Goal: Task Accomplishment & Management: Contribute content

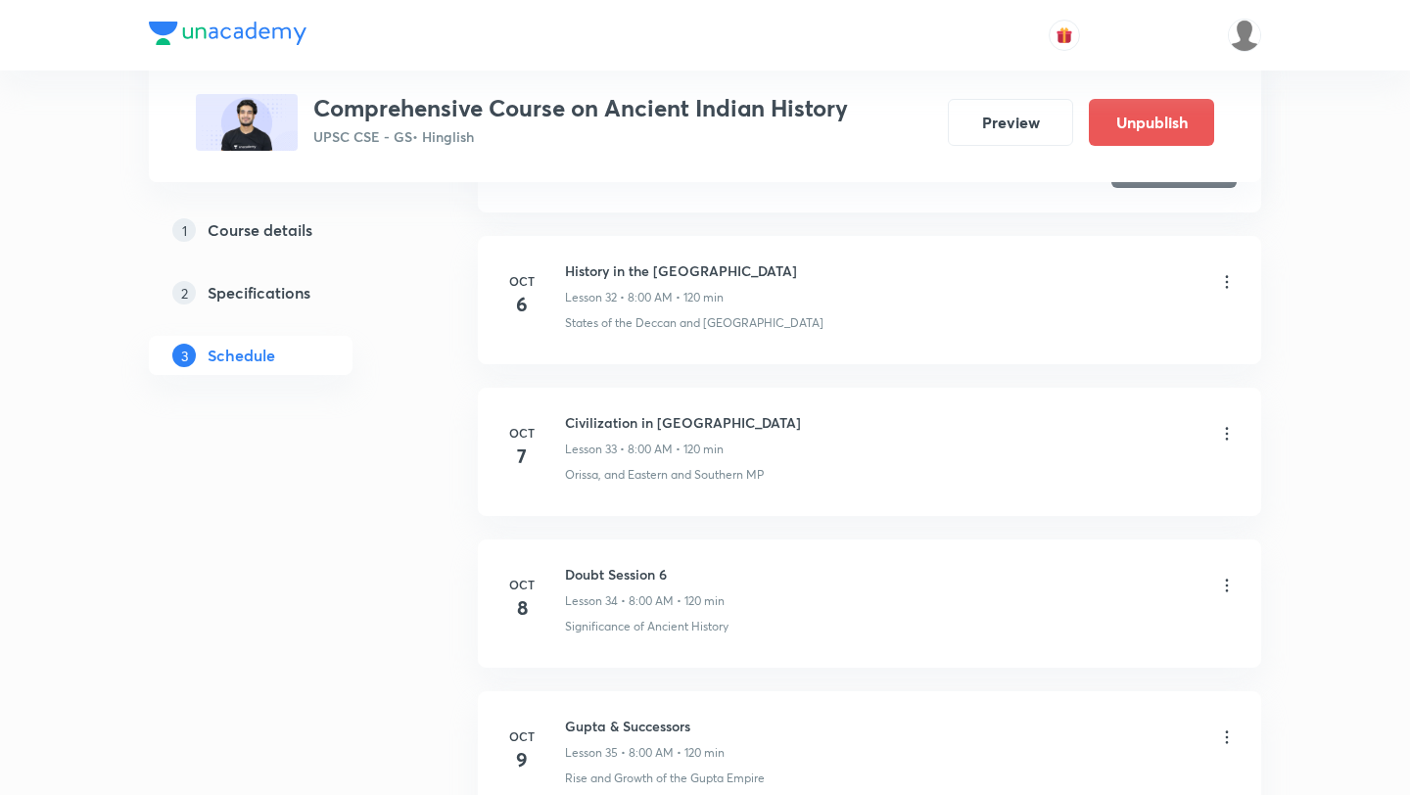
scroll to position [5612, 0]
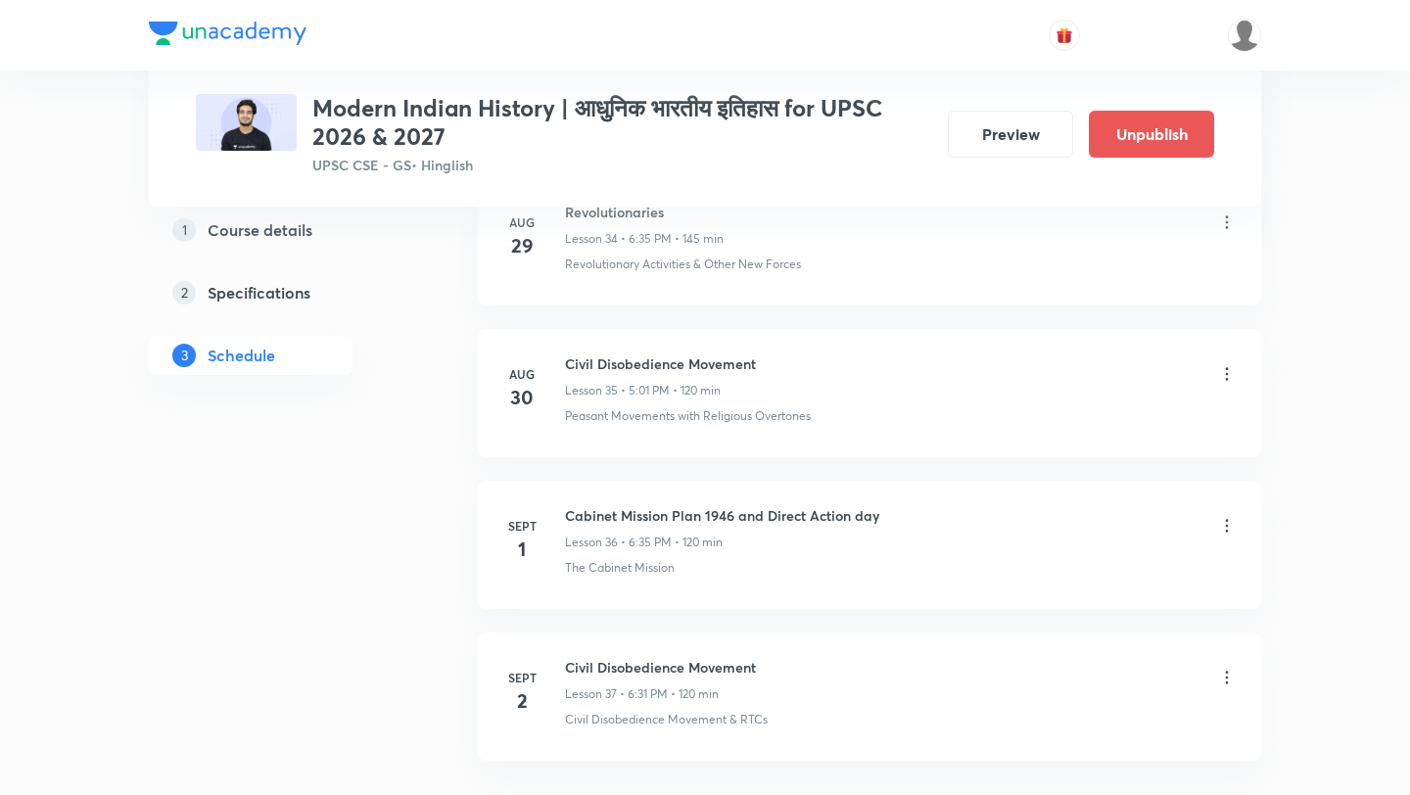
scroll to position [6376, 0]
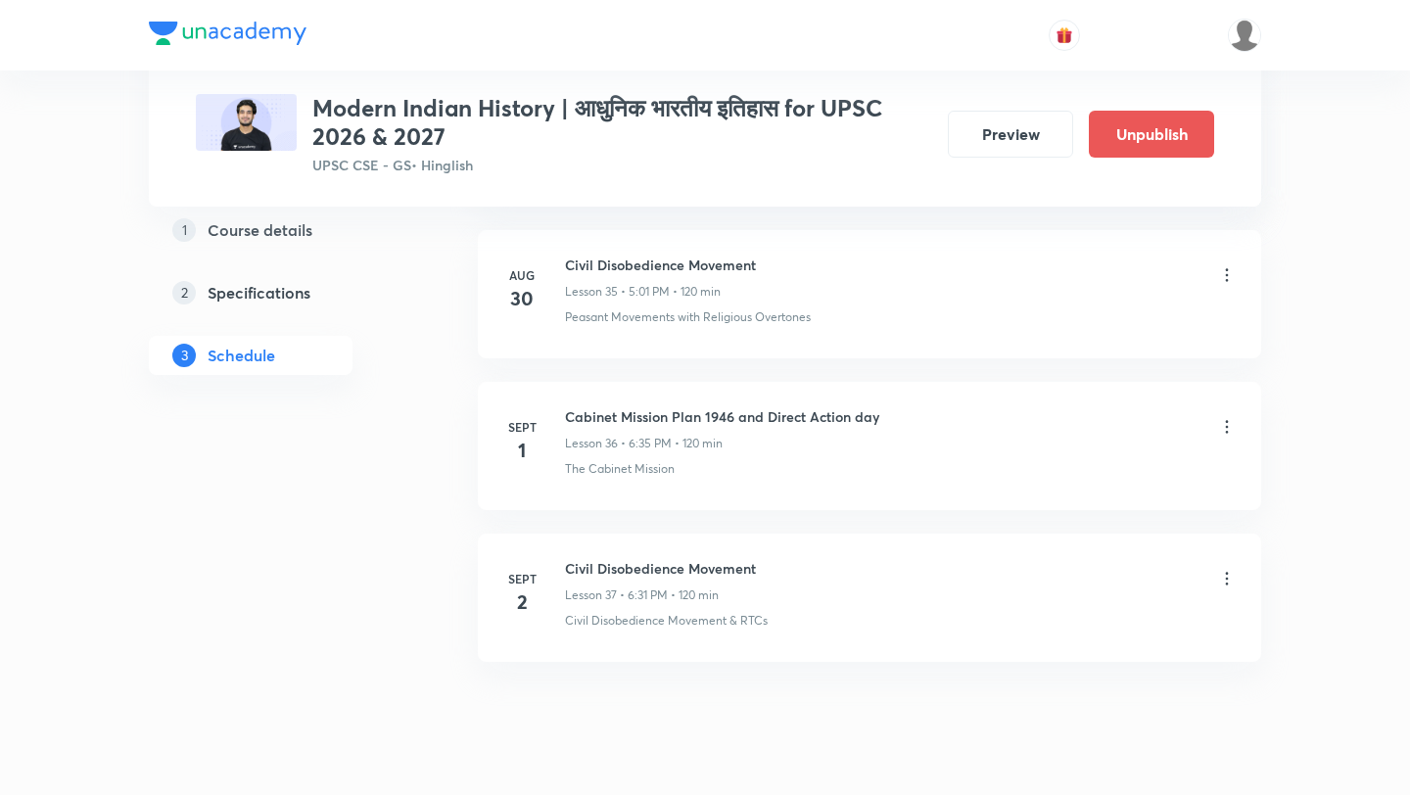
click at [702, 558] on h6 "Civil Disobedience Movement" at bounding box center [660, 568] width 191 height 21
copy h6 "Civil Disobedience Movement"
click at [1222, 417] on icon at bounding box center [1227, 427] width 20 height 20
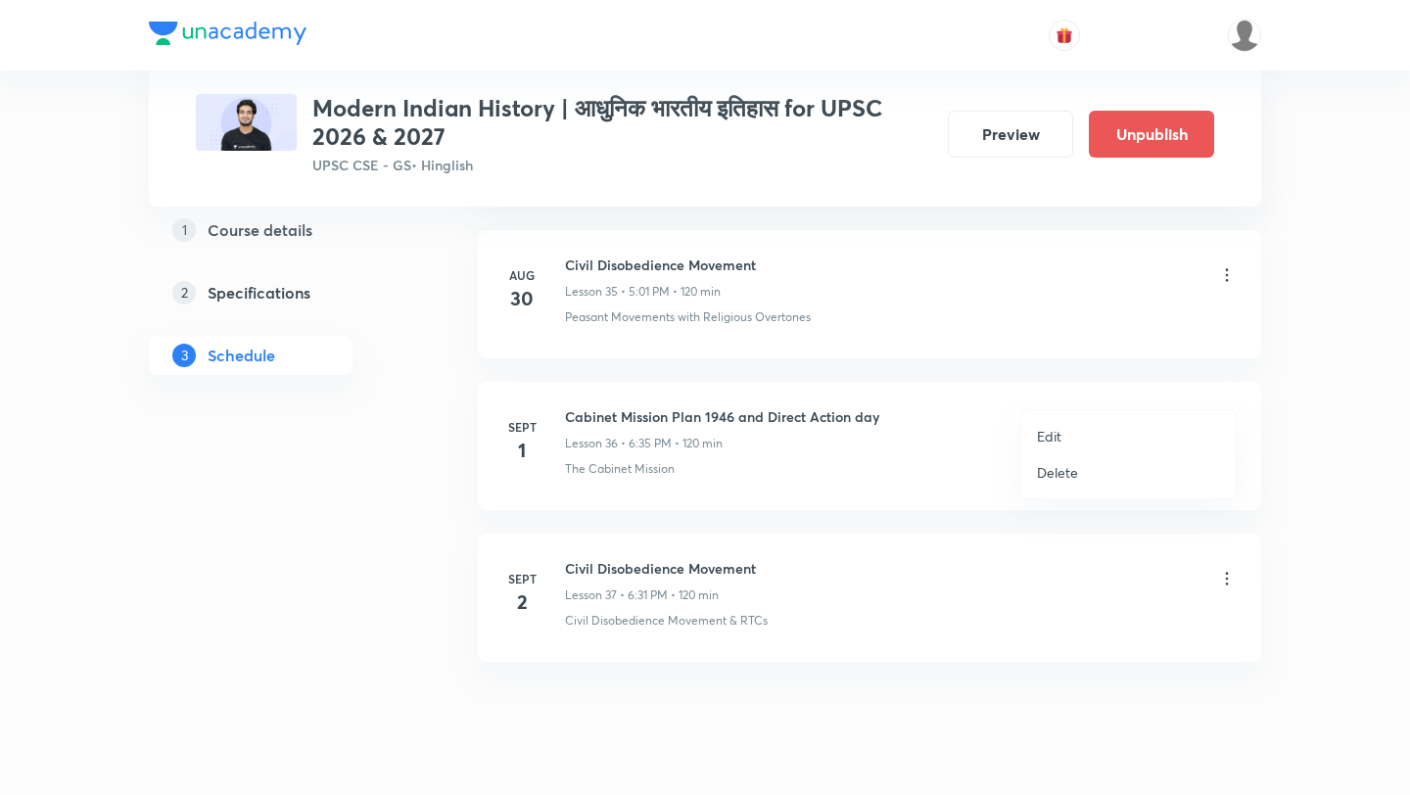
click at [1052, 432] on p "Edit" at bounding box center [1049, 436] width 24 height 21
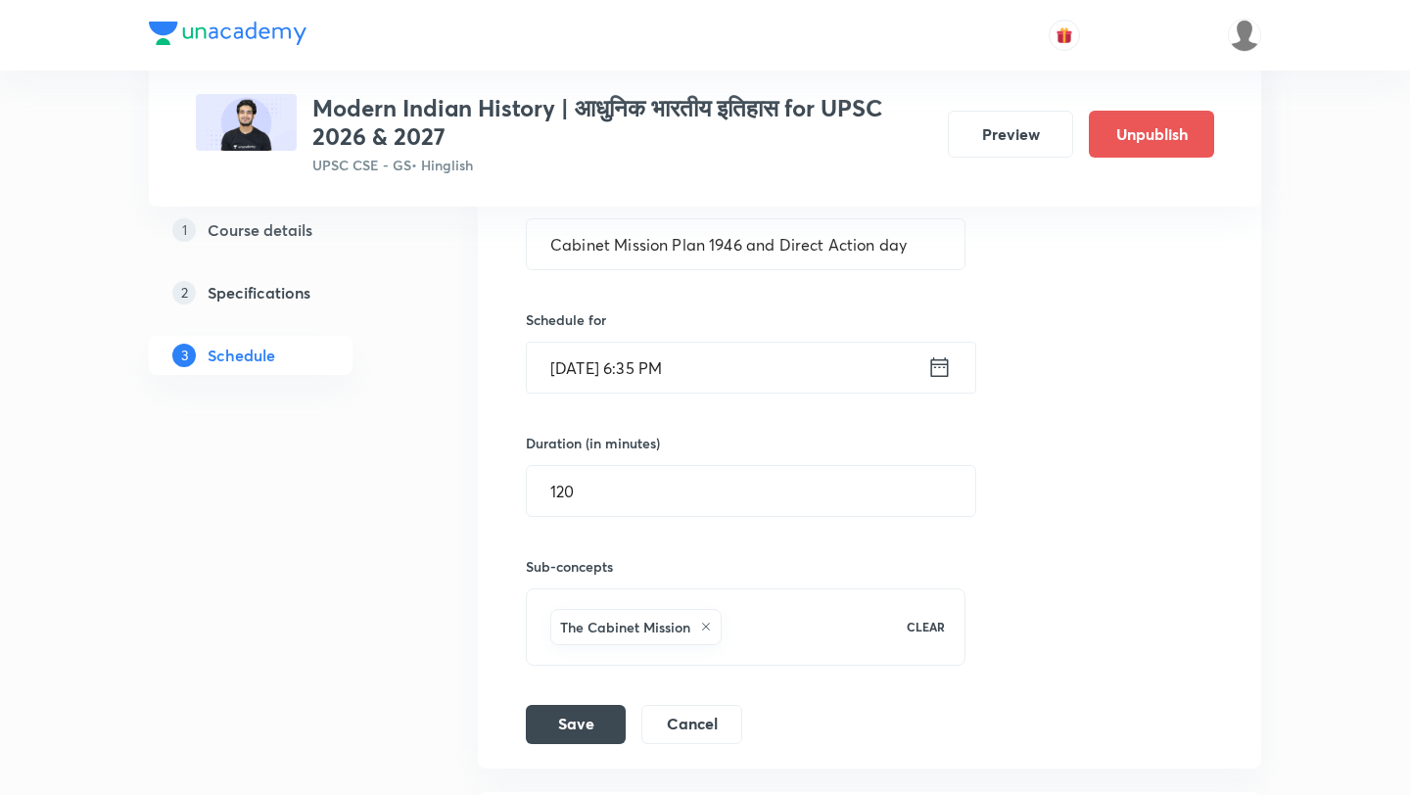
scroll to position [5619, 0]
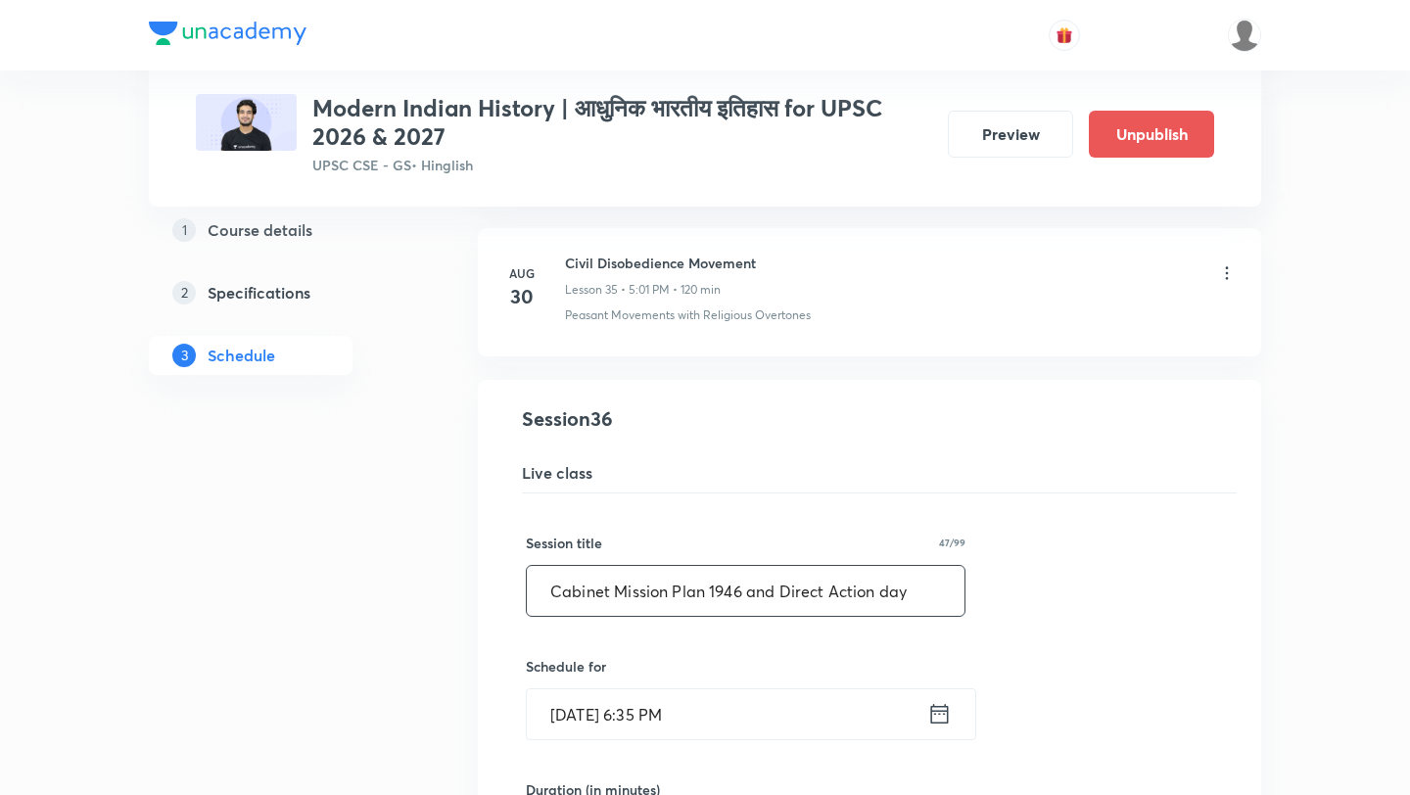
click at [721, 574] on input "Cabinet Mission Plan 1946 and Direct Action day" at bounding box center [746, 591] width 438 height 50
paste input "ivil Disobedience Movement"
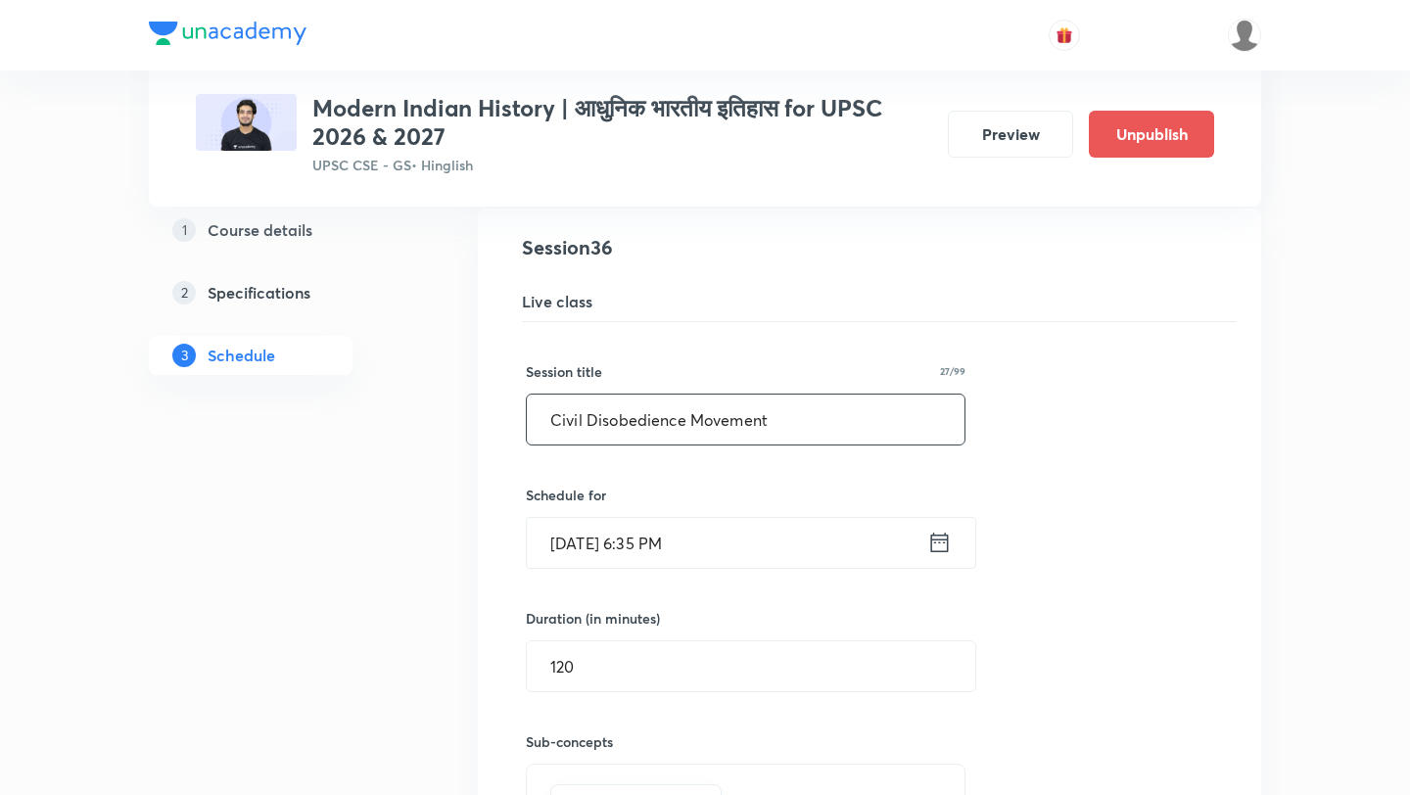
scroll to position [5959, 0]
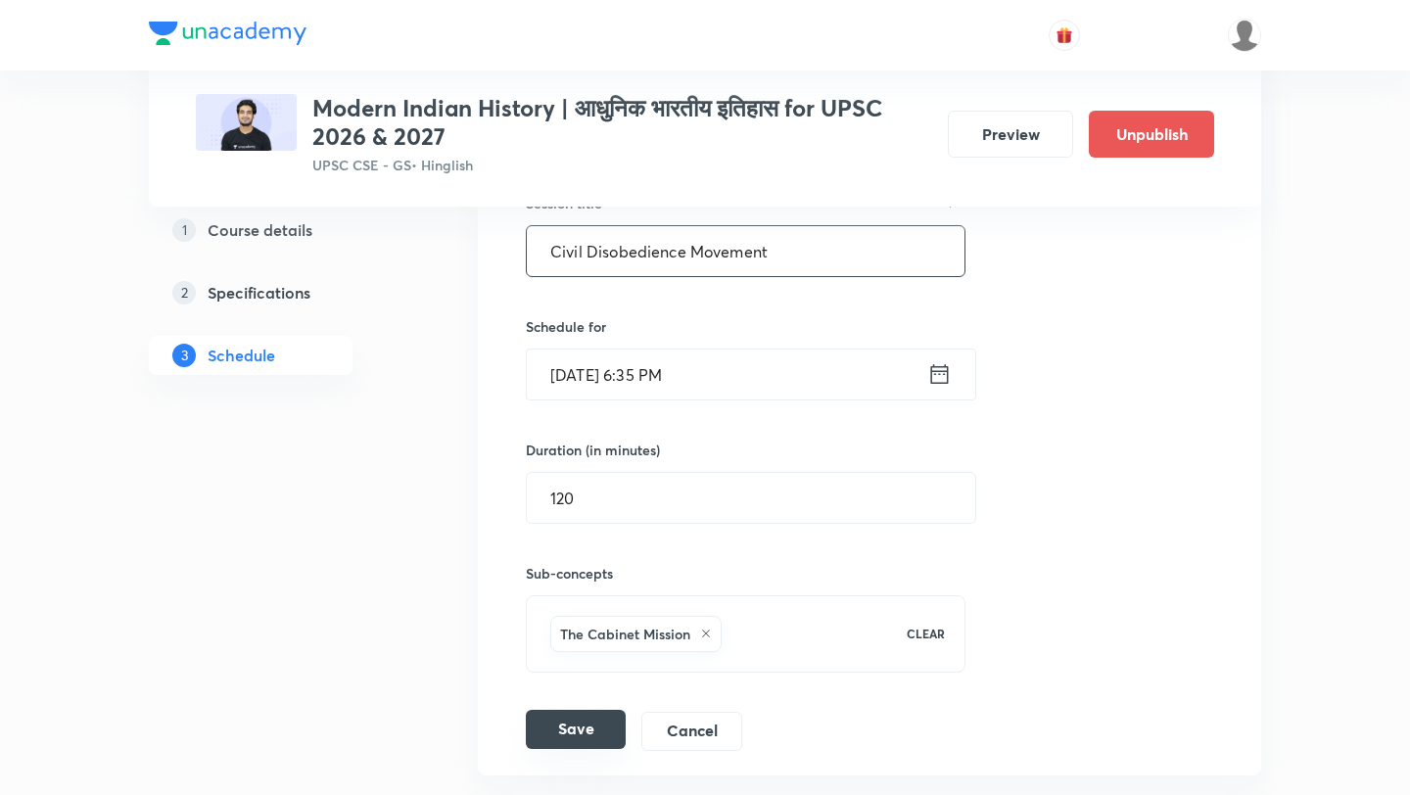
type input "Civil Disobedience Movement"
click at [592, 710] on button "Save" at bounding box center [576, 729] width 100 height 39
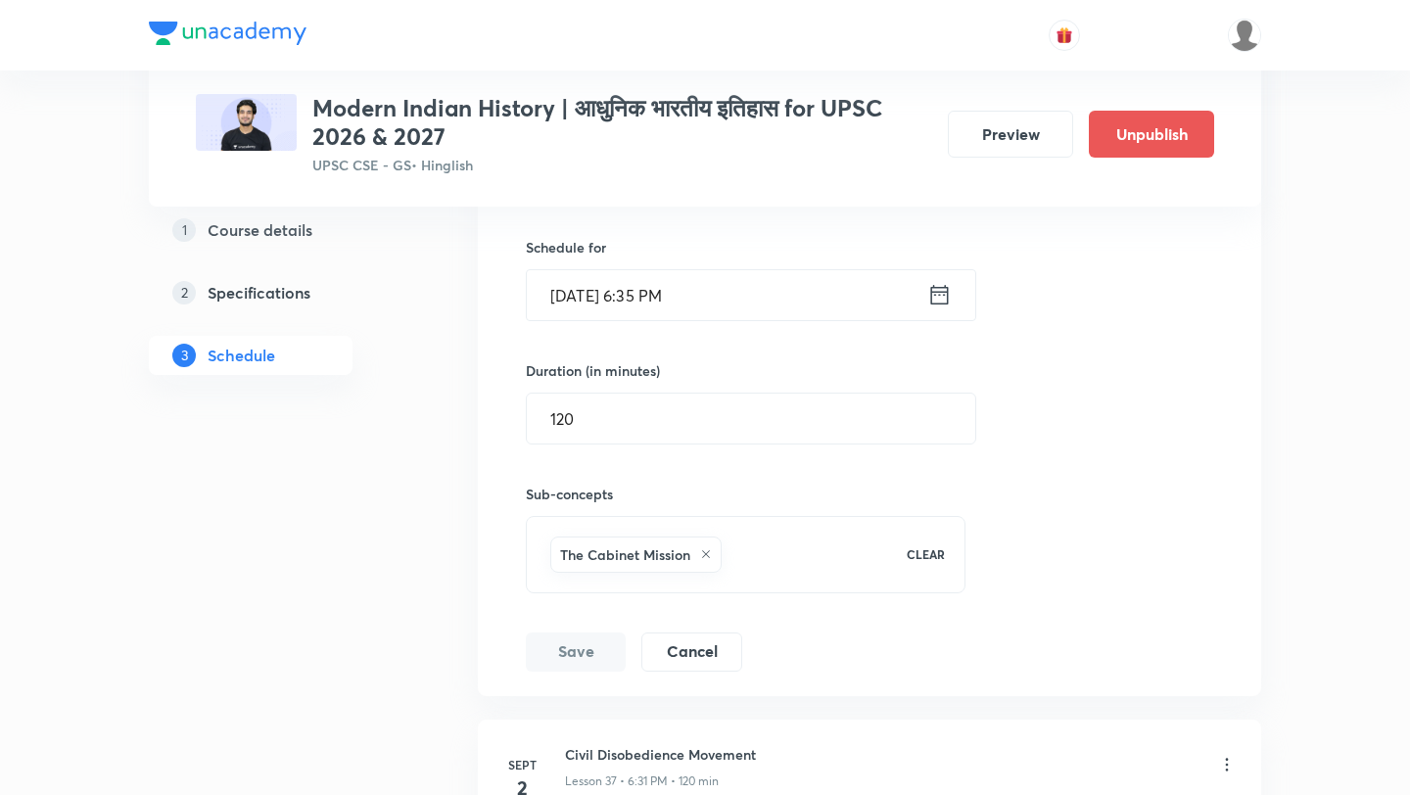
scroll to position [6210, 0]
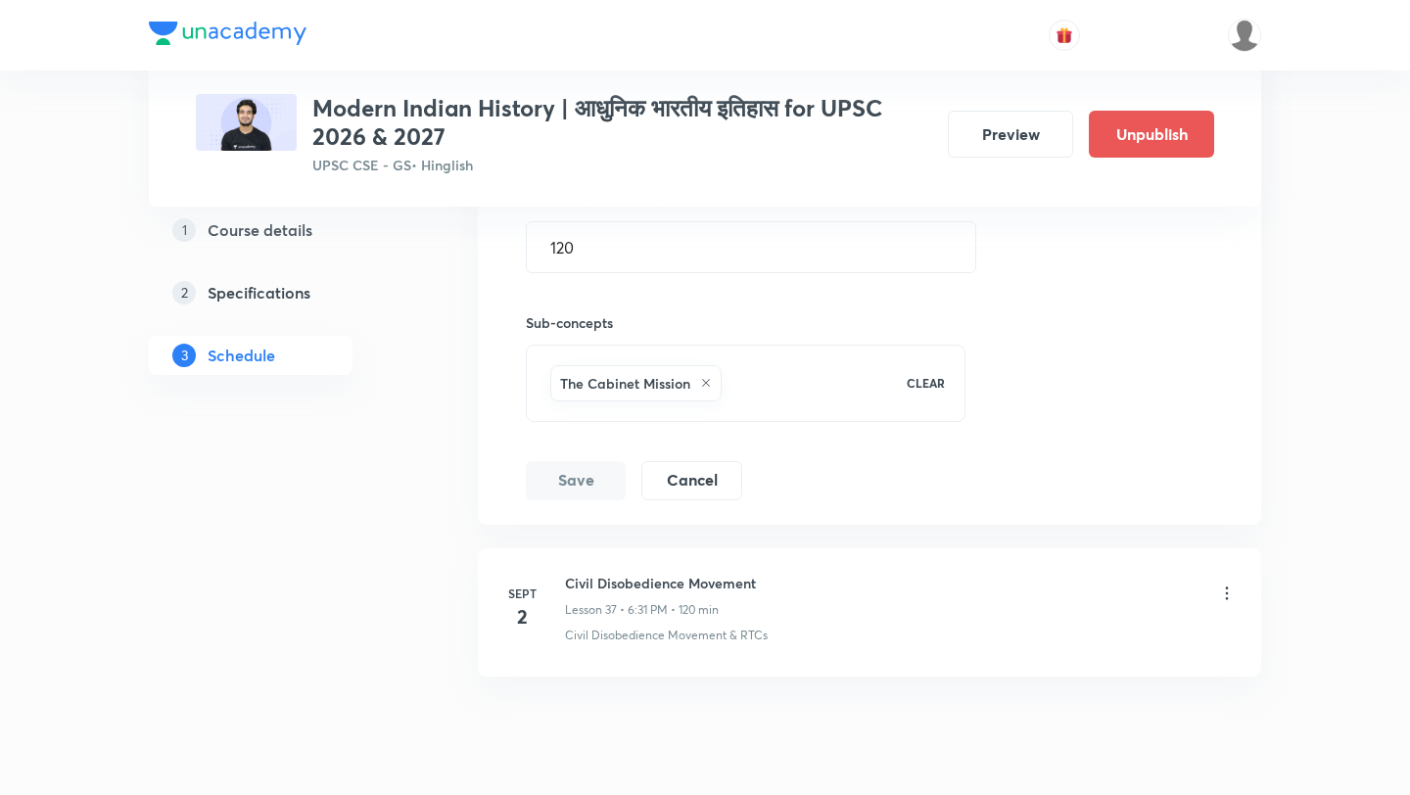
click at [1233, 584] on icon at bounding box center [1227, 594] width 20 height 20
click at [1223, 584] on icon at bounding box center [1227, 594] width 20 height 20
click at [1225, 584] on icon at bounding box center [1227, 594] width 20 height 20
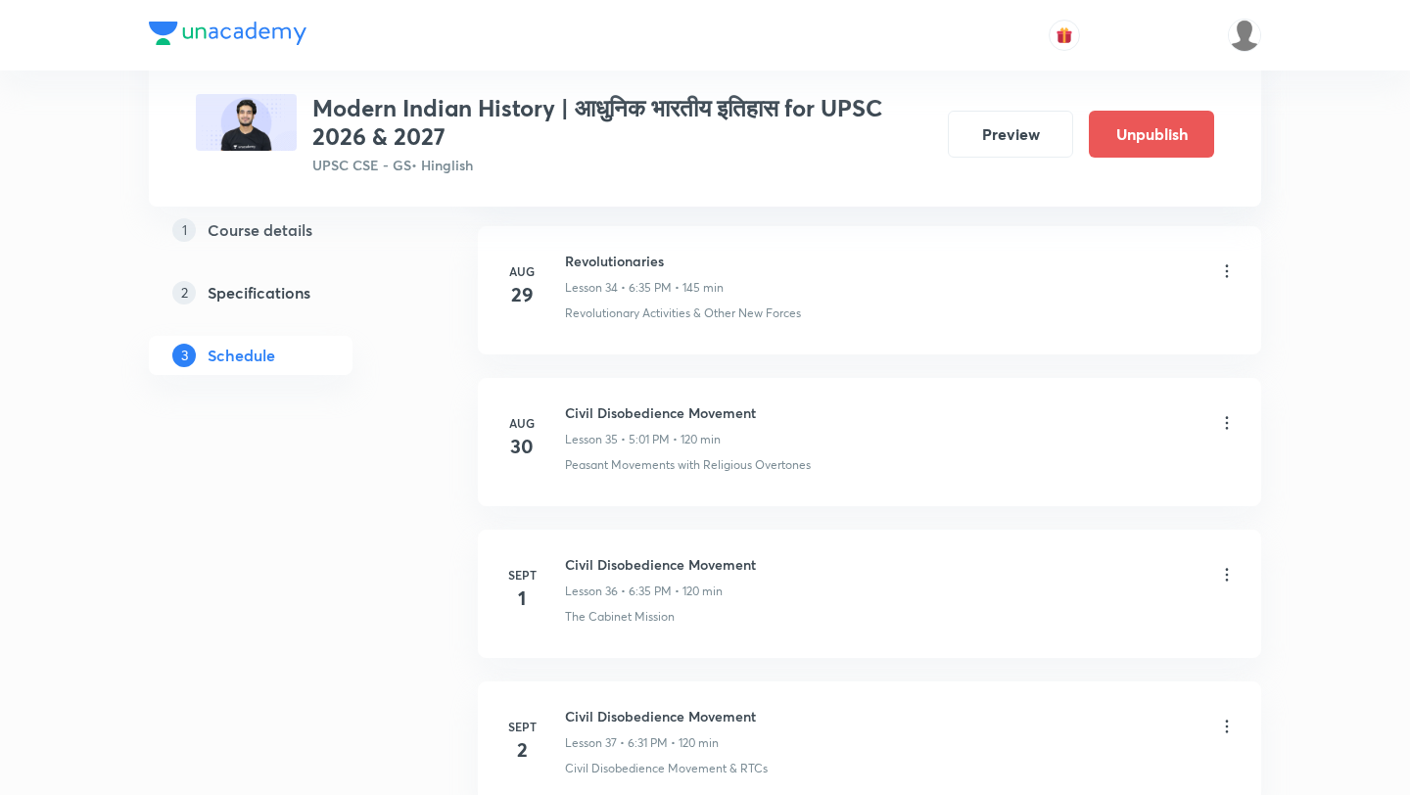
scroll to position [6384, 0]
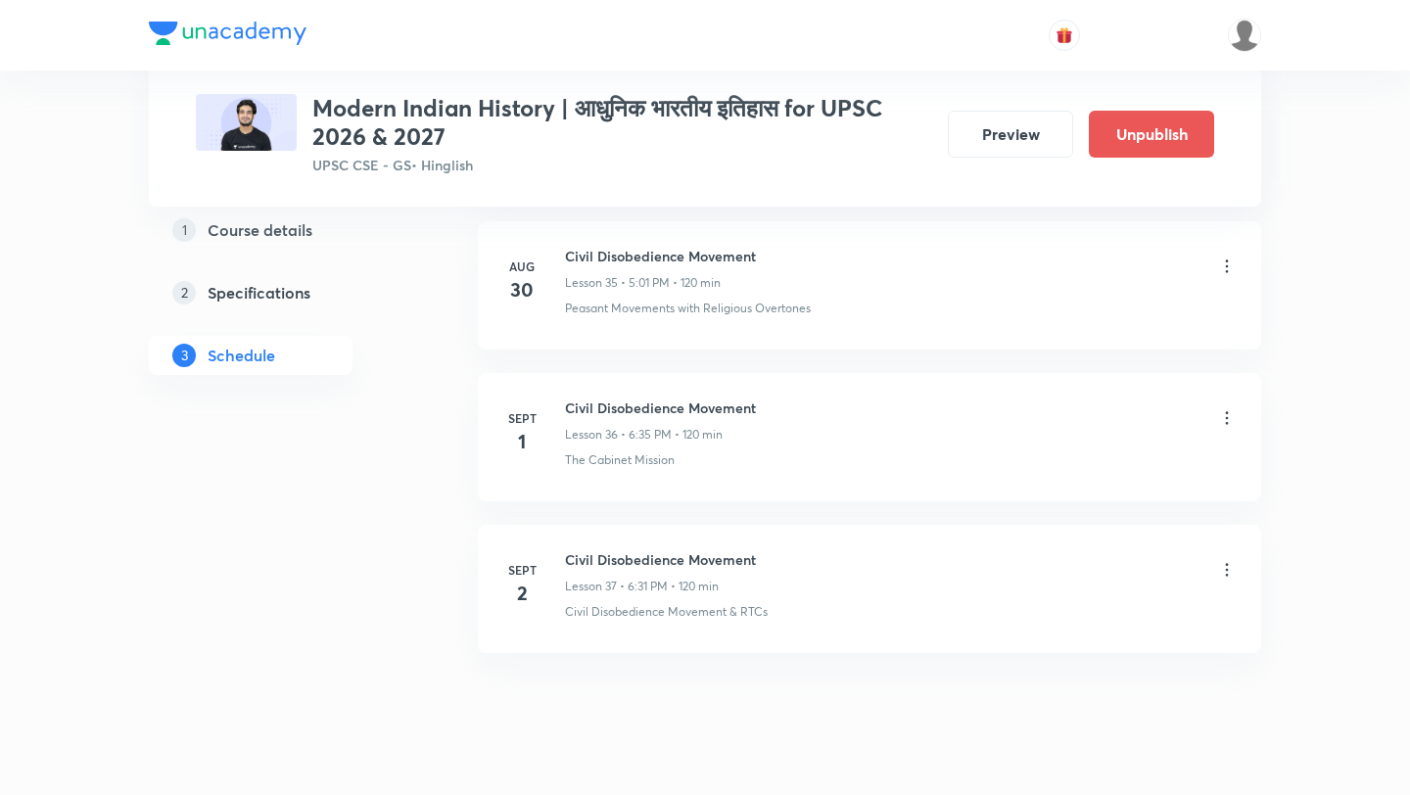
click at [1225, 560] on icon at bounding box center [1227, 570] width 20 height 20
click at [1097, 568] on li "Edit" at bounding box center [1128, 578] width 214 height 36
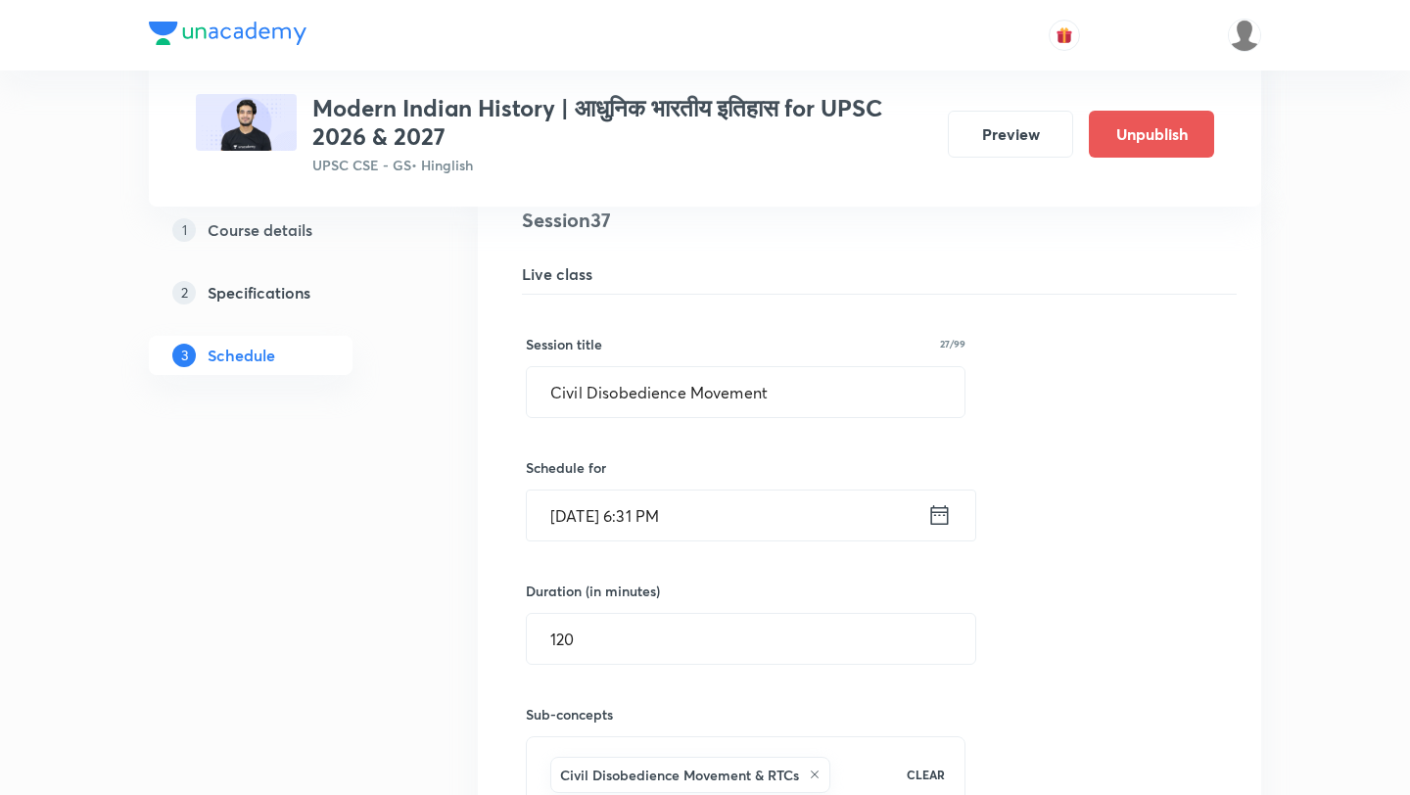
scroll to position [5885, 0]
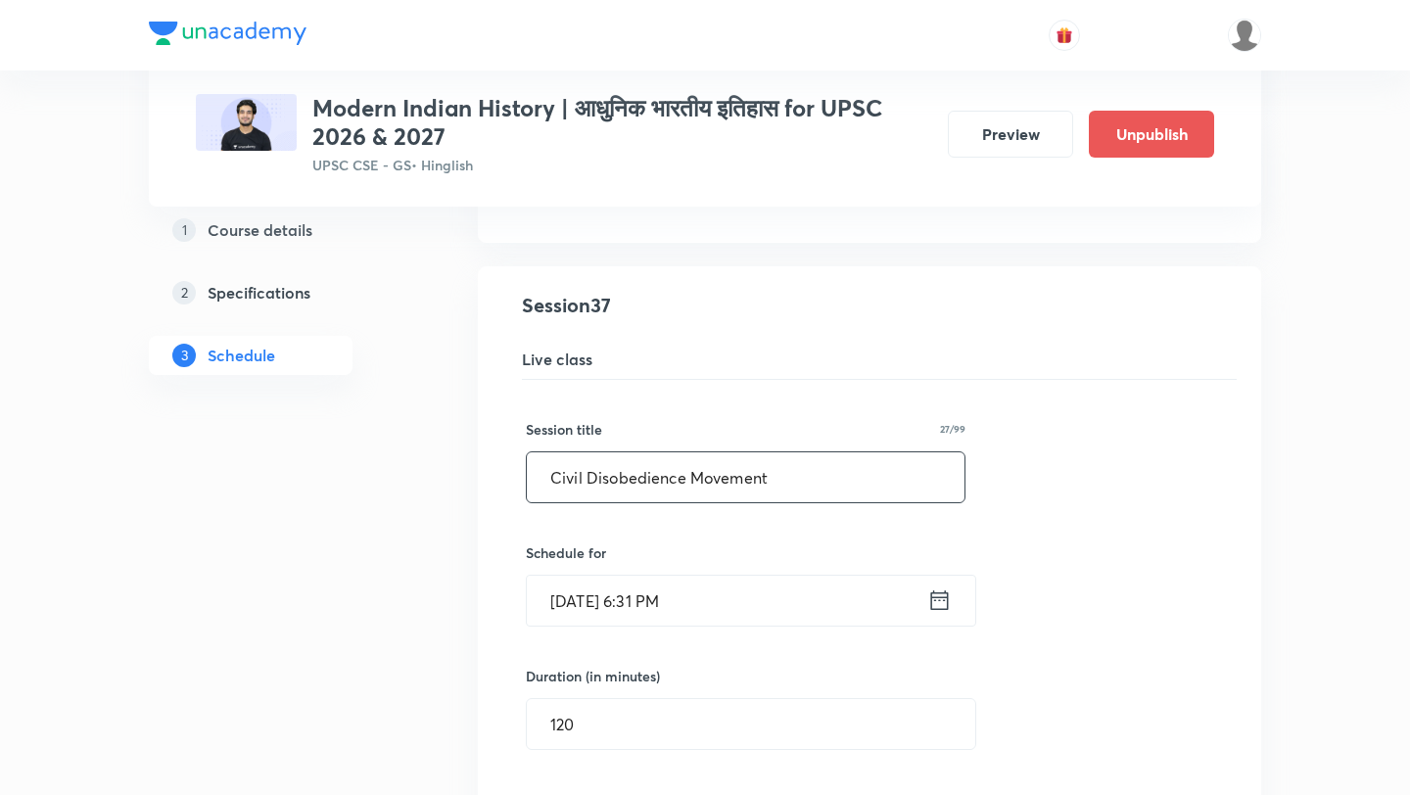
click at [745, 452] on input "Civil Disobedience Movement" at bounding box center [746, 477] width 438 height 50
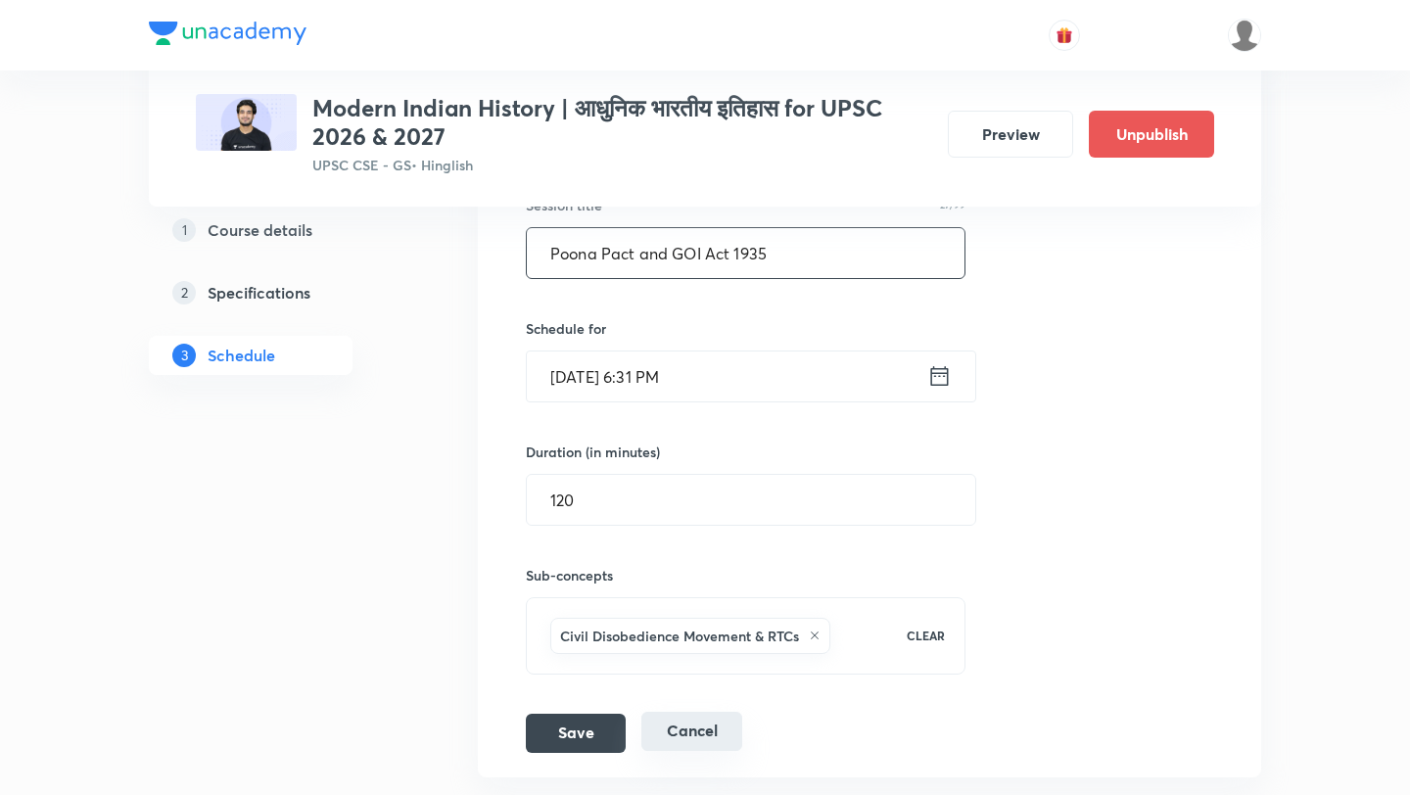
scroll to position [6181, 0]
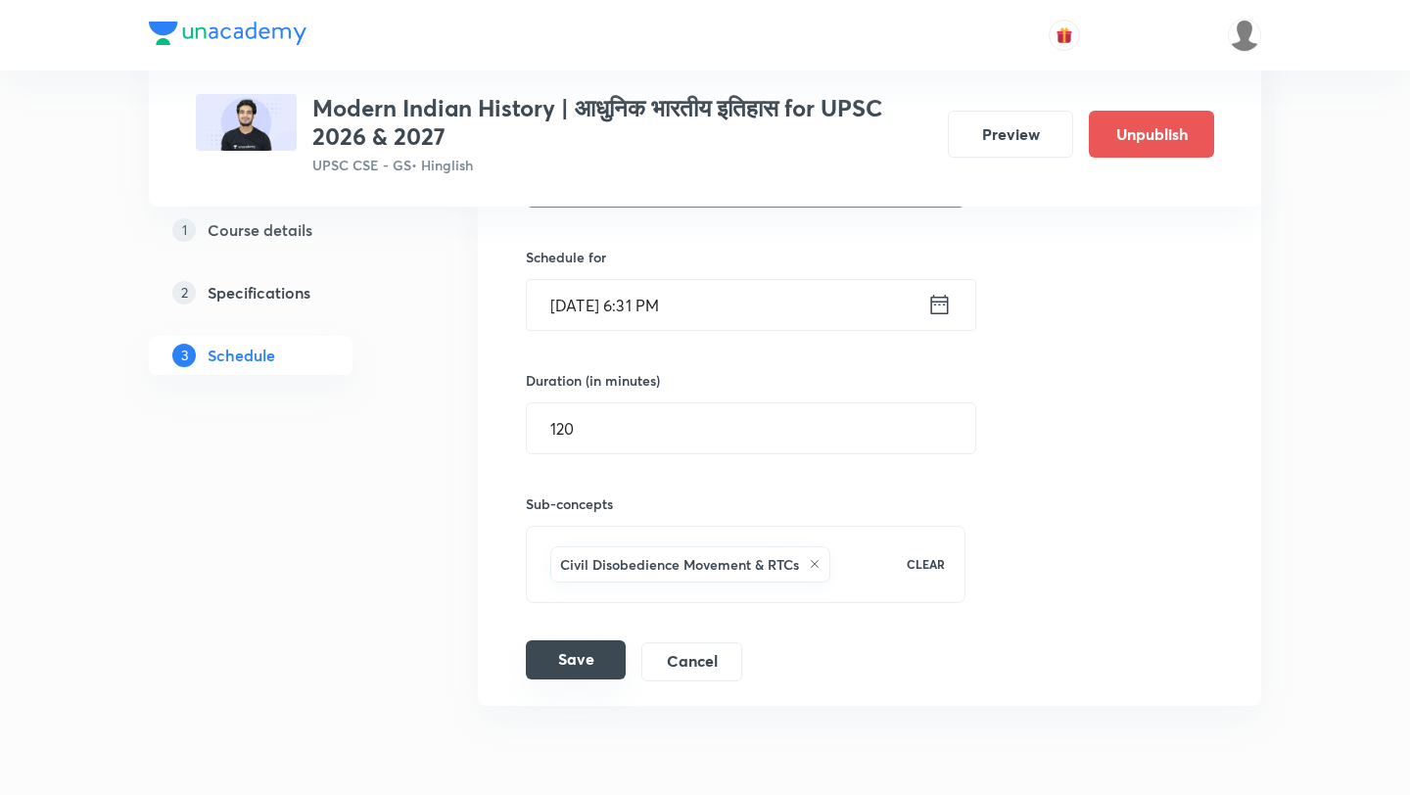
type input "Poona Pact and GOI Act 1935"
click at [617, 640] on button "Save" at bounding box center [576, 659] width 100 height 39
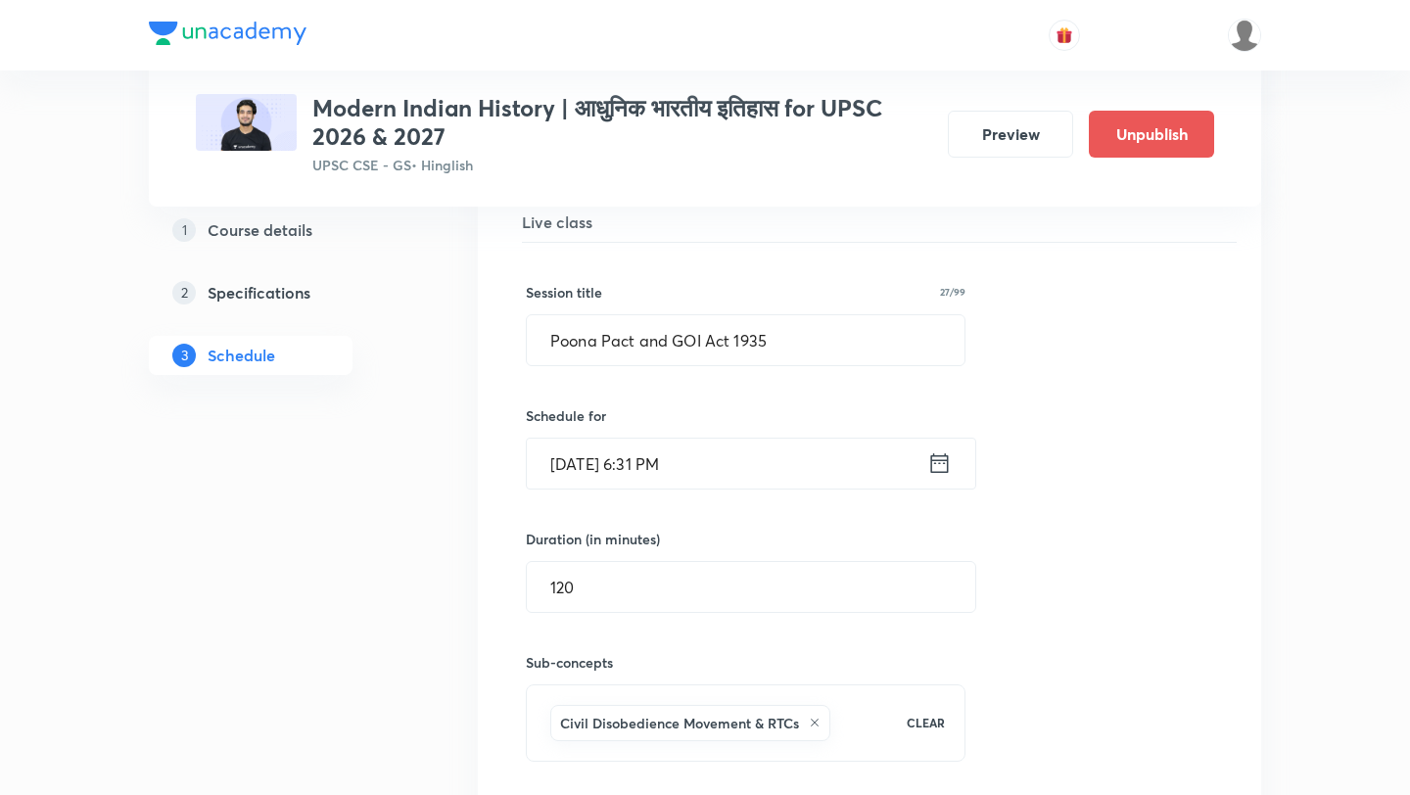
scroll to position [6067, 0]
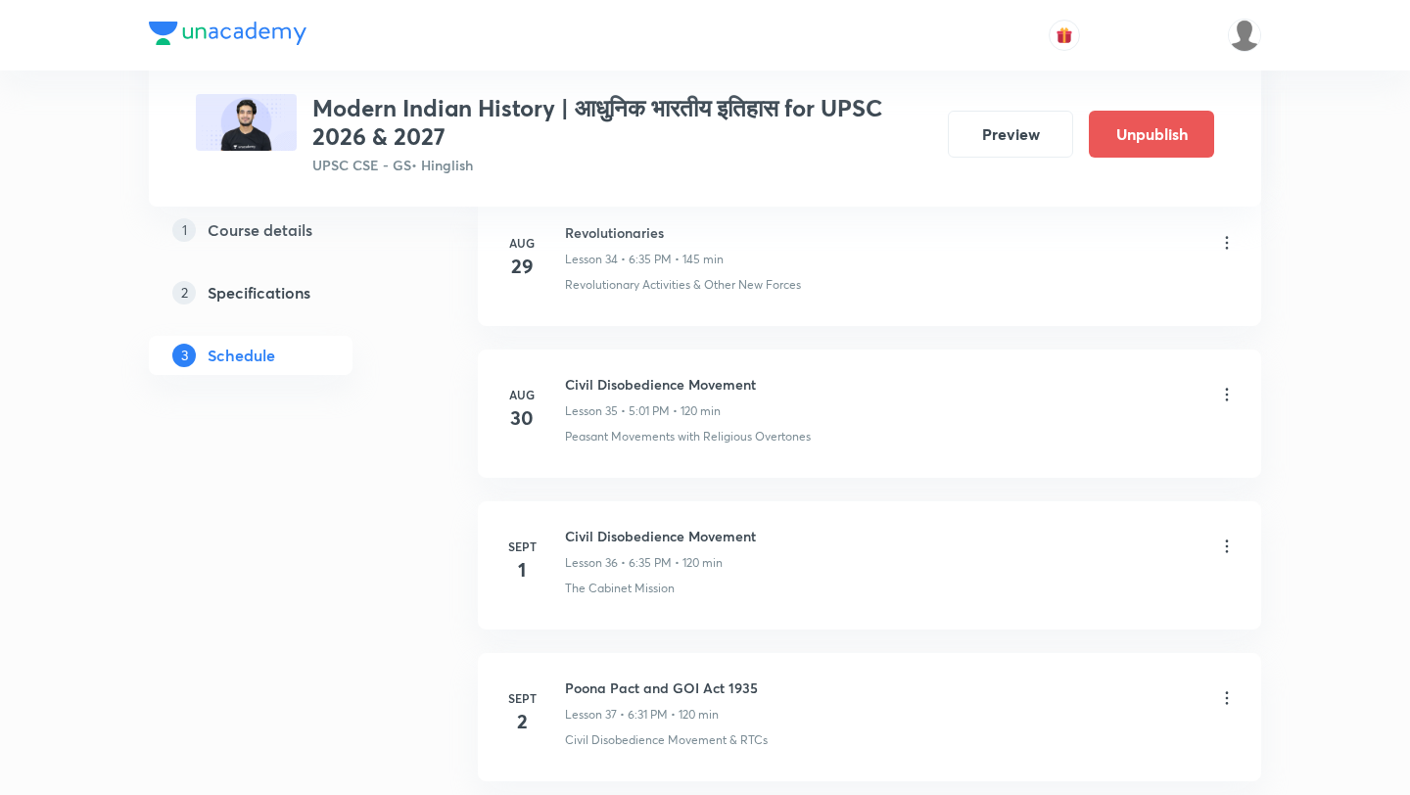
scroll to position [6384, 0]
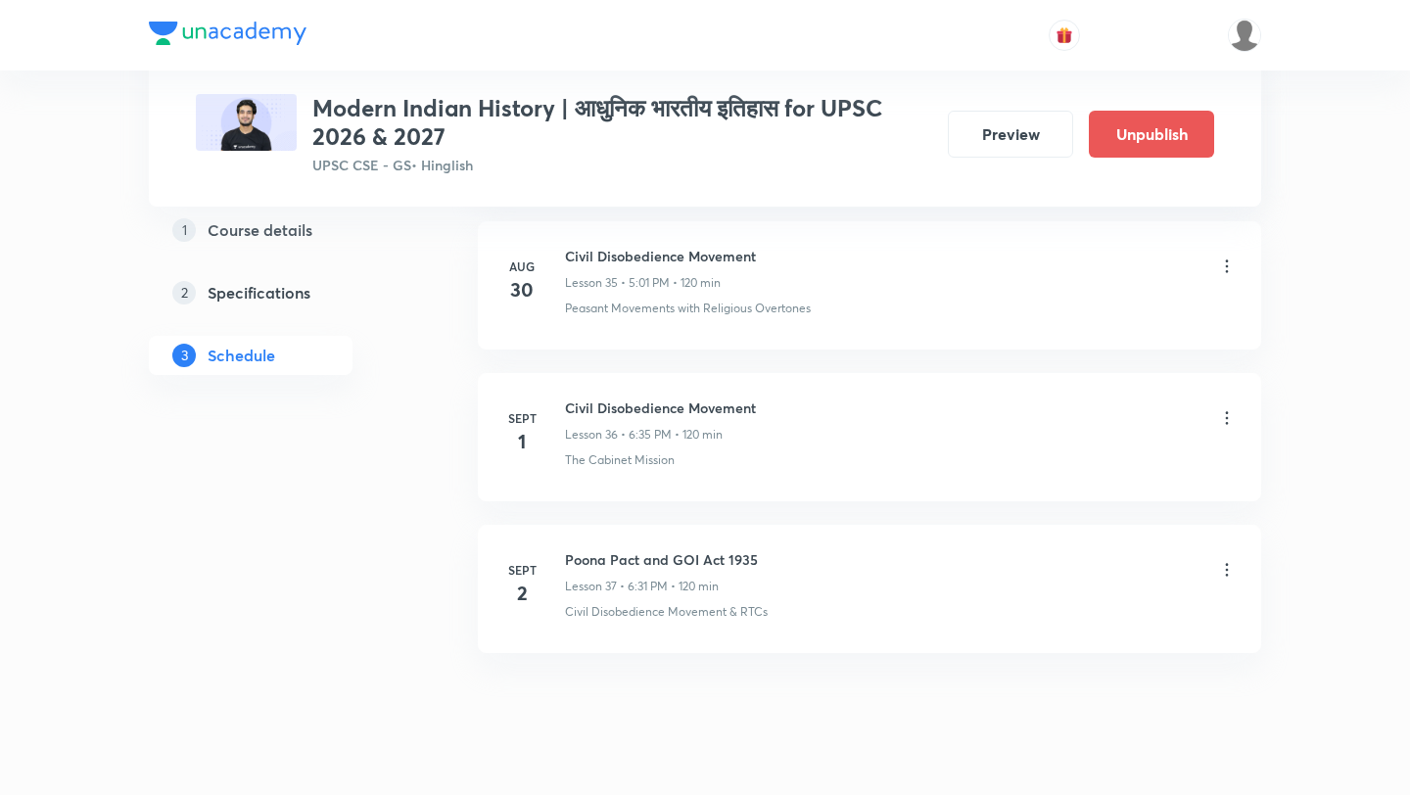
click at [737, 549] on h6 "Poona Pact and GOI Act 1935" at bounding box center [661, 559] width 193 height 21
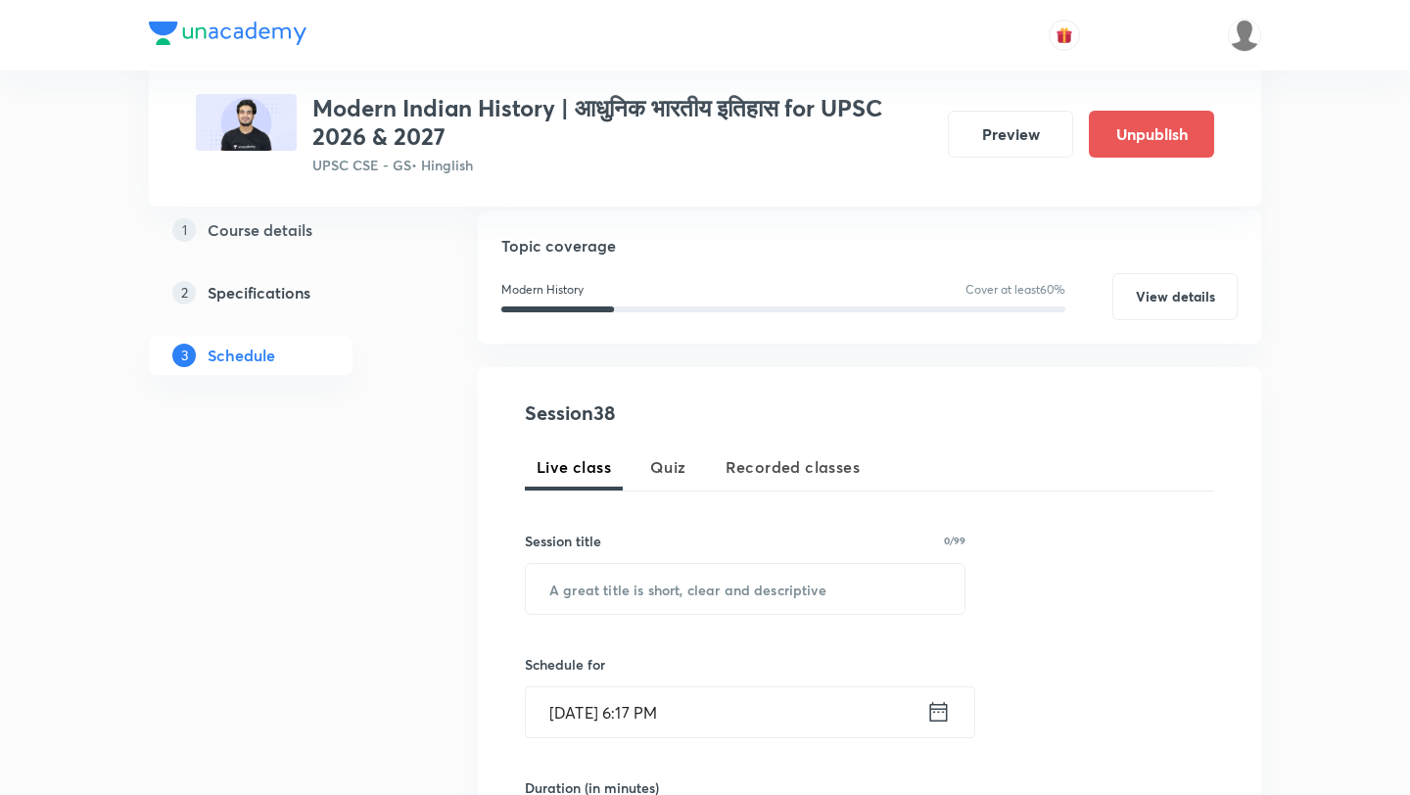
scroll to position [305, 0]
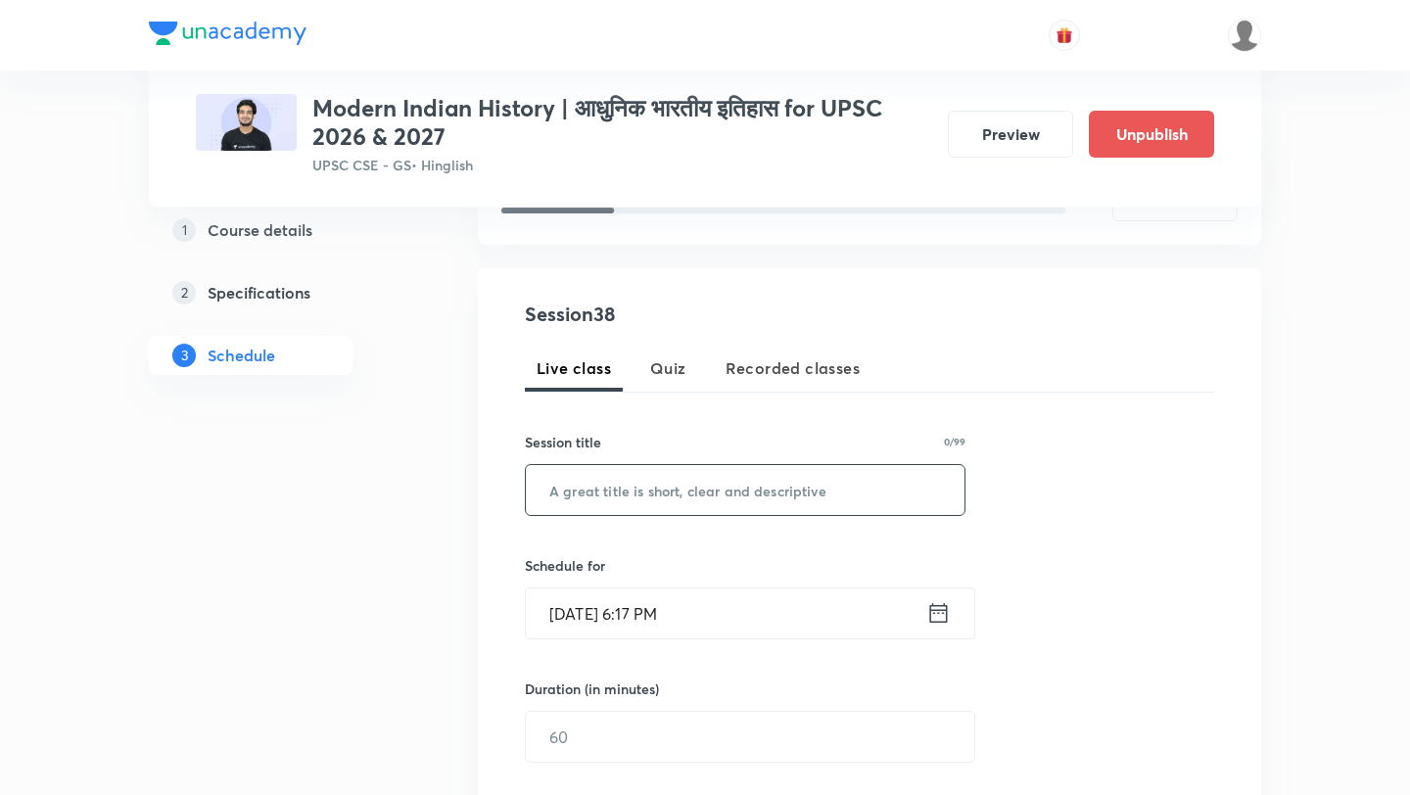
click at [601, 500] on input "text" at bounding box center [745, 490] width 439 height 50
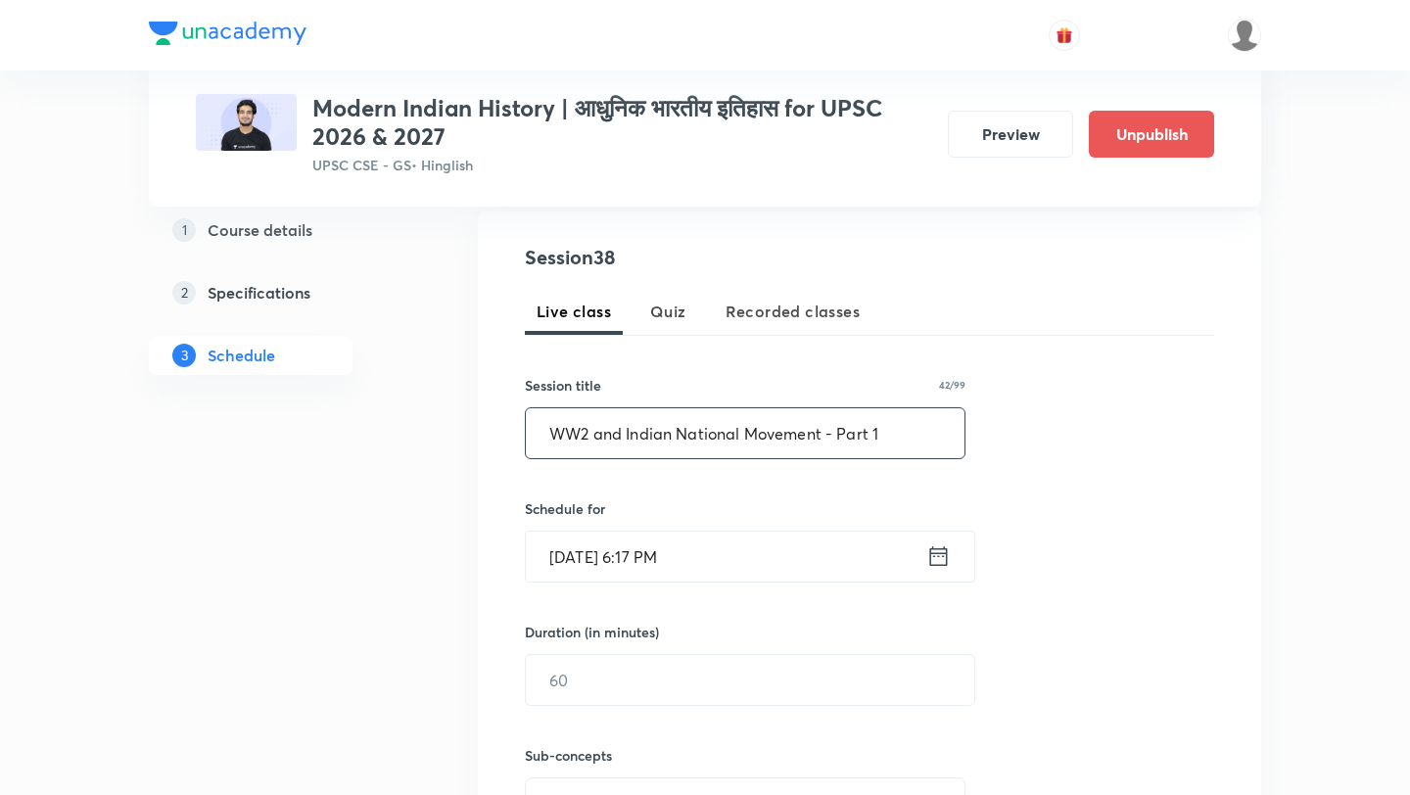
scroll to position [471, 0]
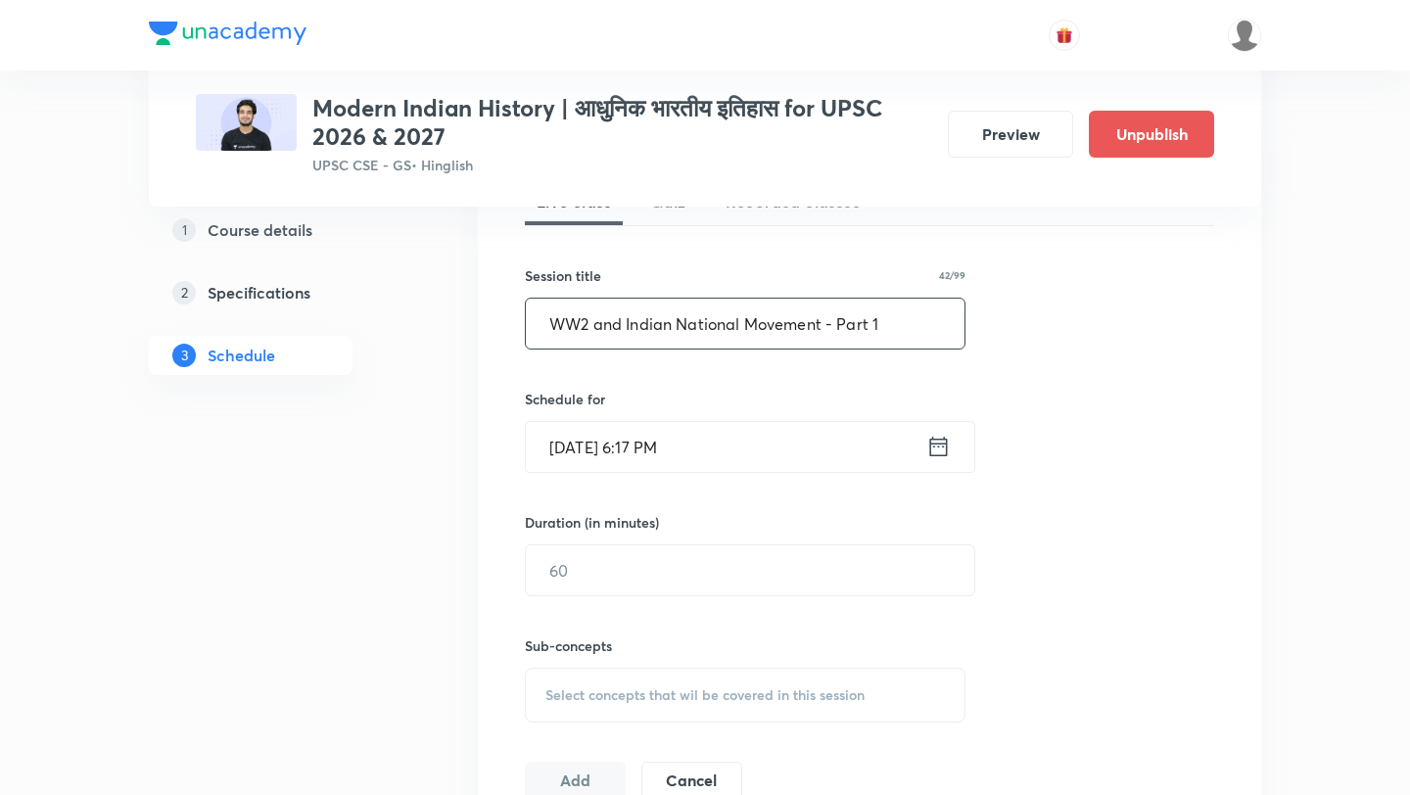
type input "WW2 and Indian National Movement - Part 1"
click at [553, 461] on input "[DATE] 6:17 PM" at bounding box center [726, 447] width 401 height 50
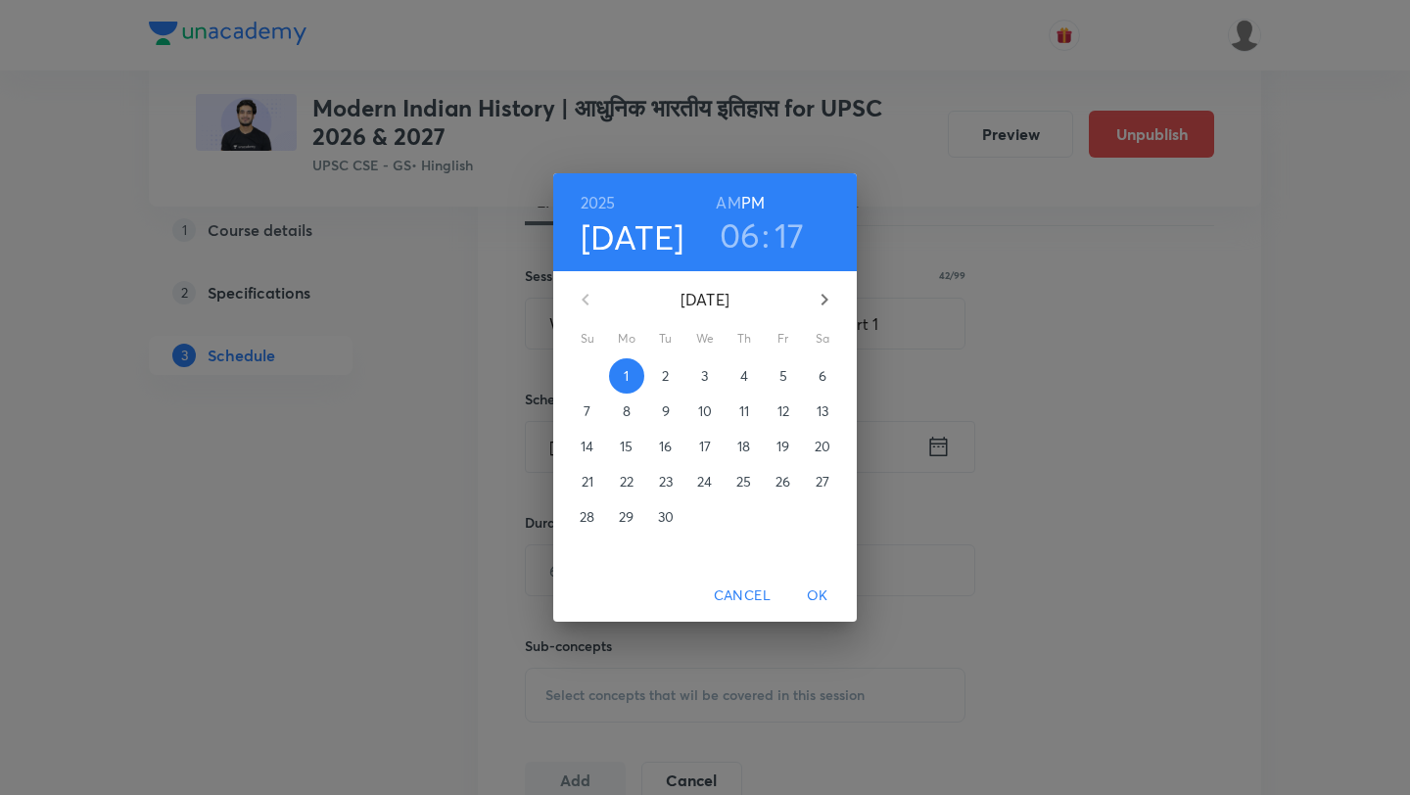
click at [708, 358] on button "3" at bounding box center [704, 375] width 35 height 35
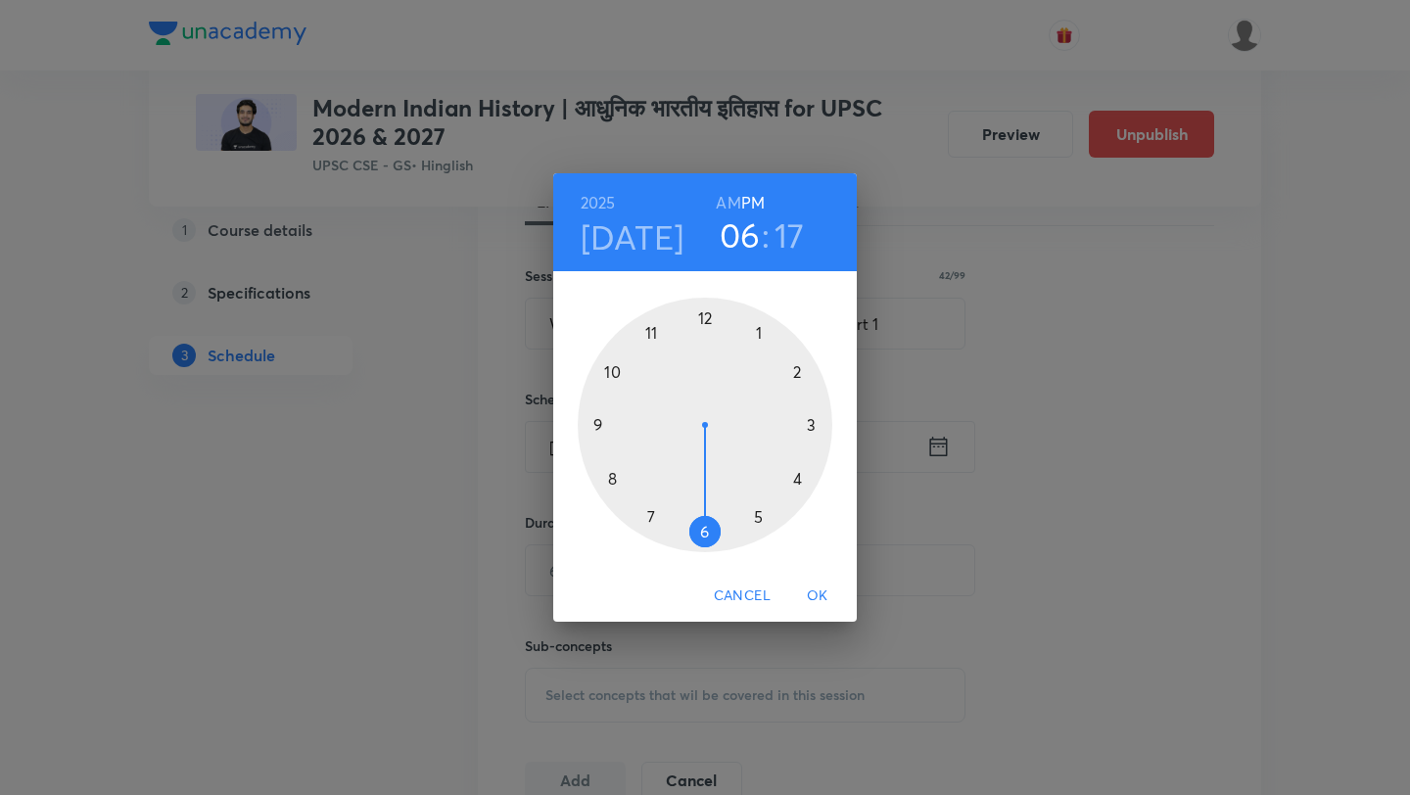
click at [787, 244] on h3 "17" at bounding box center [790, 234] width 30 height 41
click at [654, 516] on div at bounding box center [705, 425] width 255 height 255
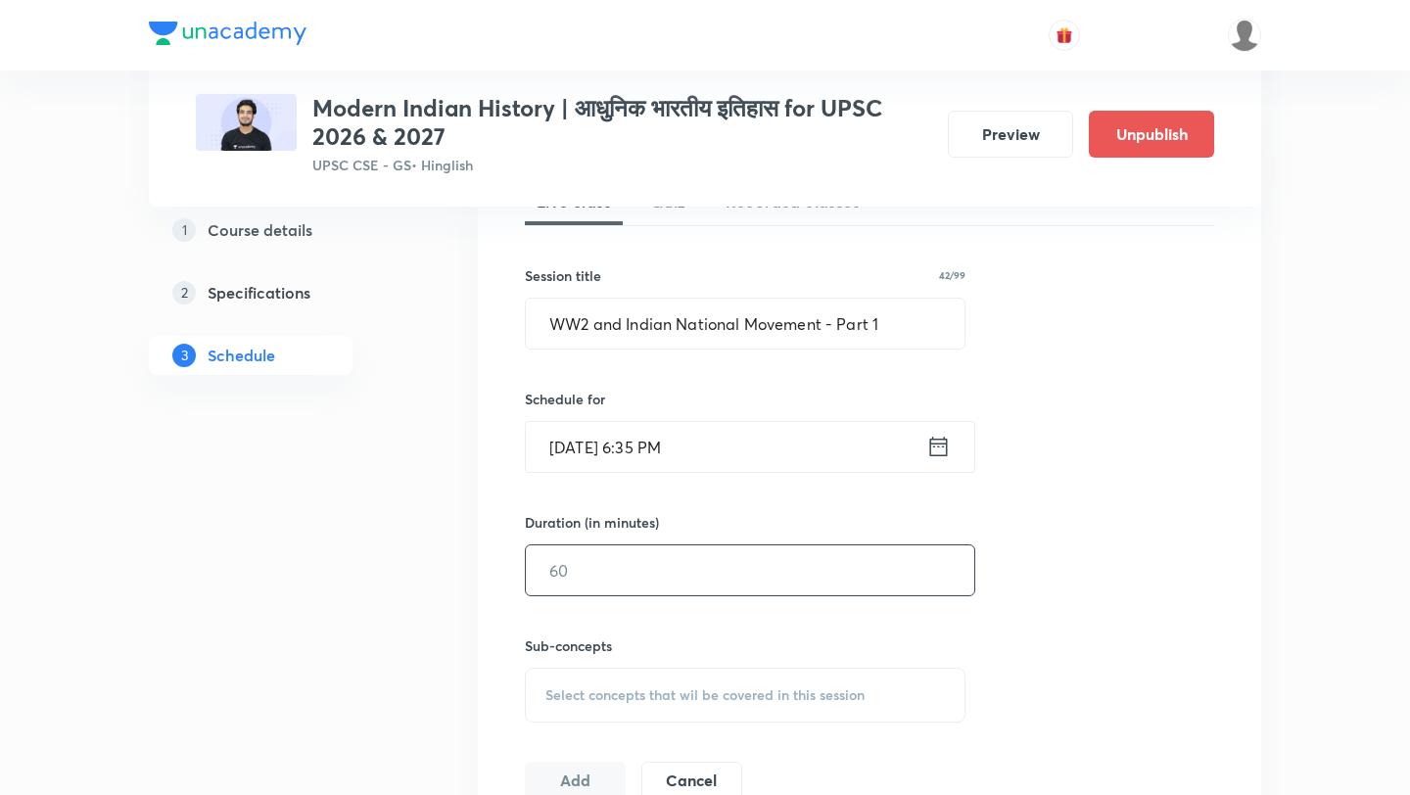
click at [645, 567] on input "text" at bounding box center [750, 570] width 449 height 50
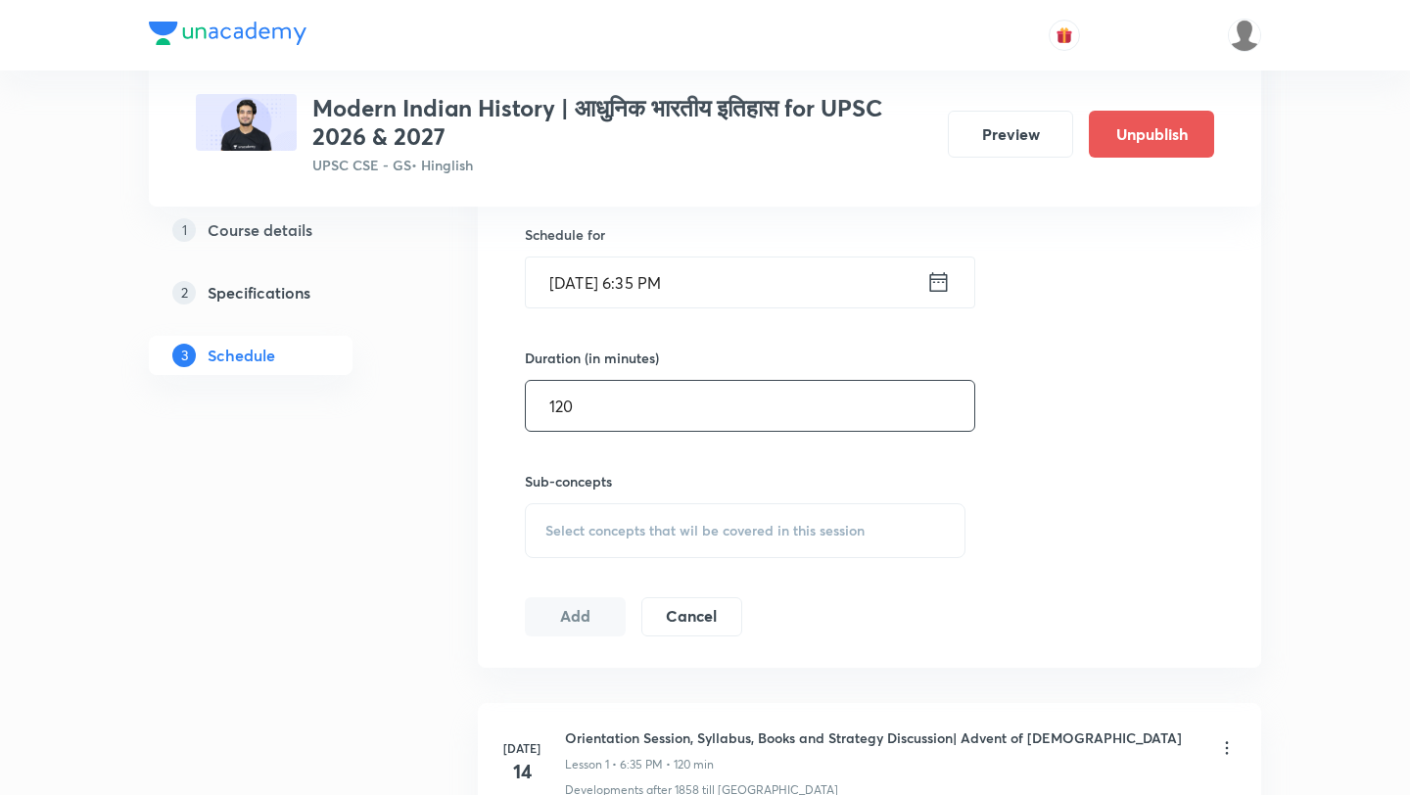
scroll to position [687, 0]
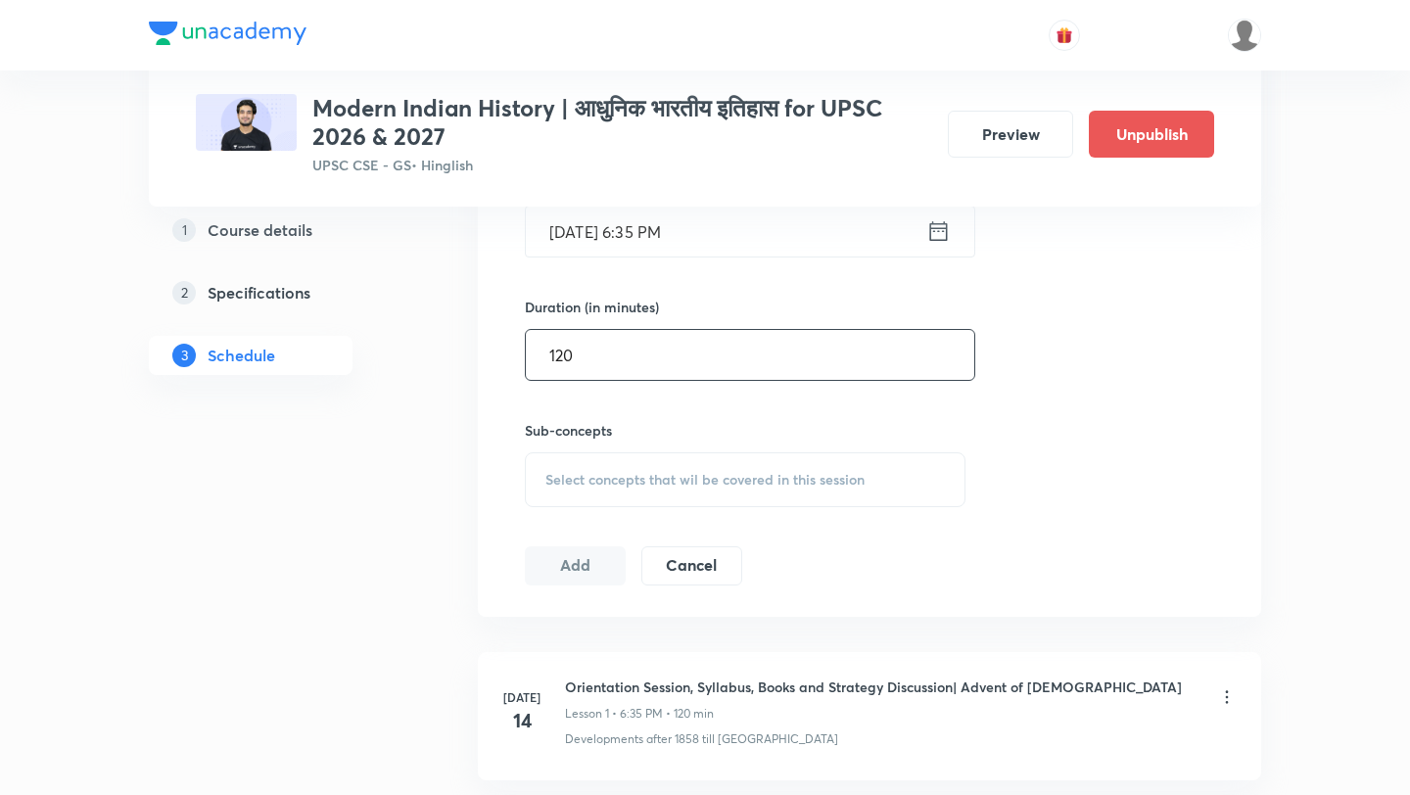
type input "120"
click at [636, 477] on span "Select concepts that wil be covered in this session" at bounding box center [704, 480] width 319 height 16
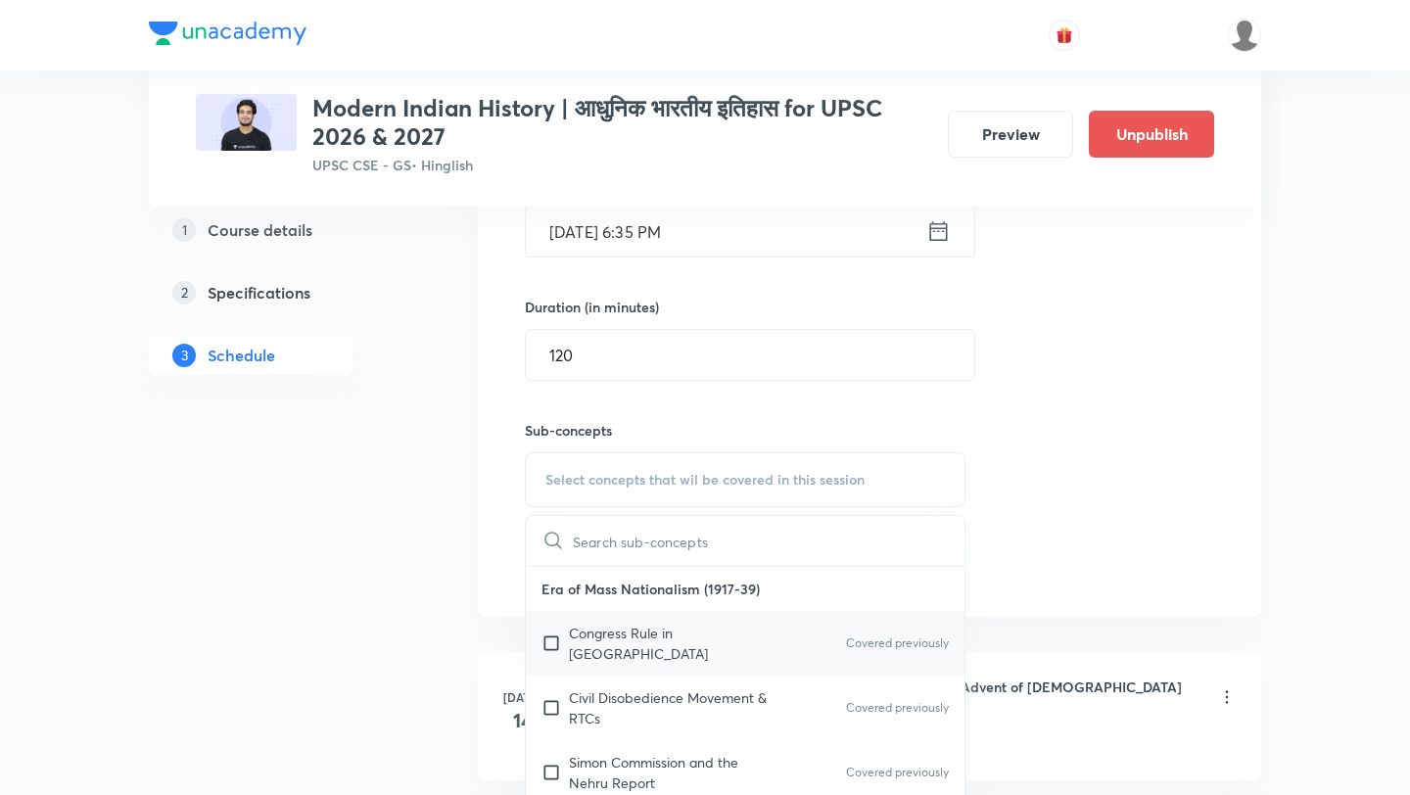
click at [700, 627] on p "Congress Rule in Provinces" at bounding box center [668, 643] width 198 height 41
checkbox input "true"
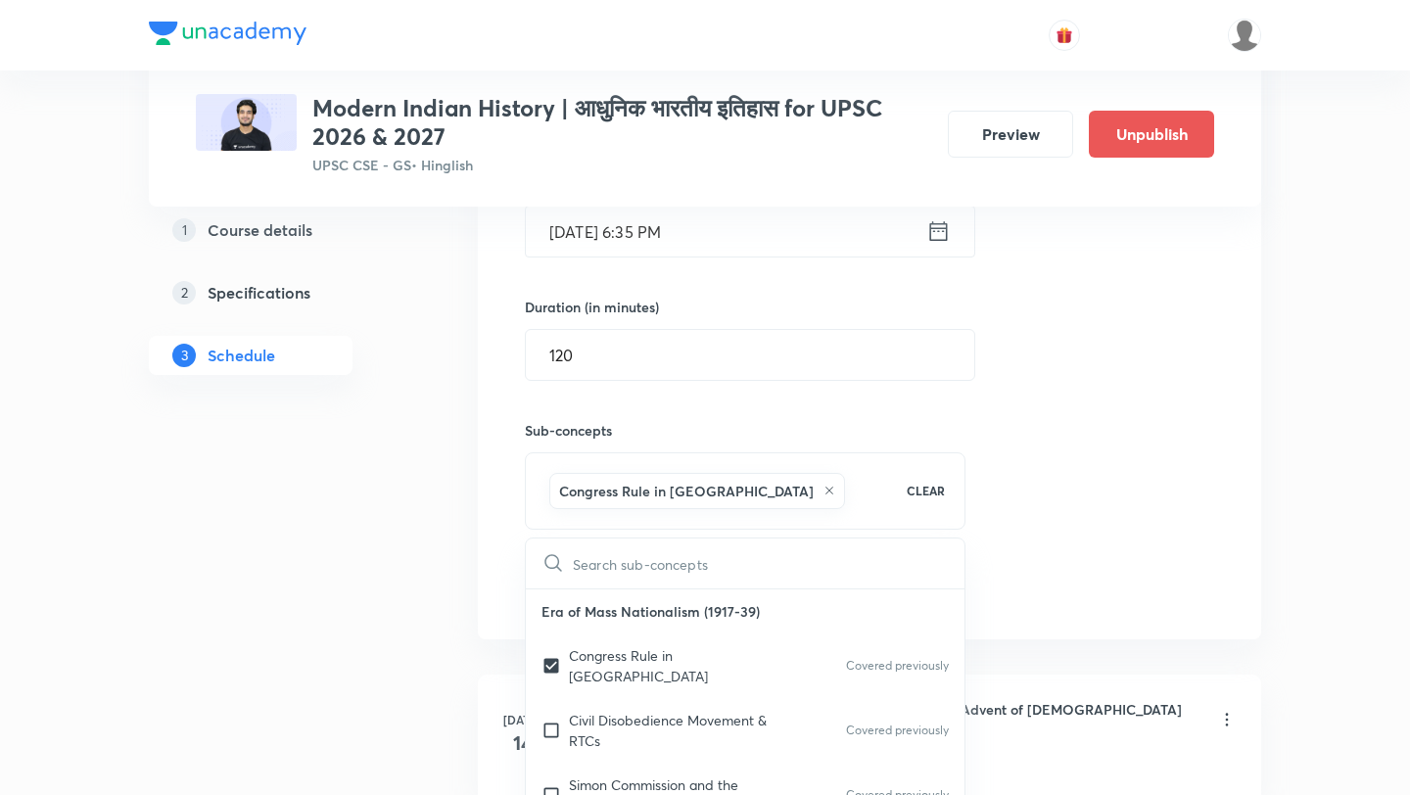
click at [1087, 455] on div "Session 38 Live class Quiz Recorded classes Session title 42/99 WW2 and Indian …" at bounding box center [869, 263] width 689 height 690
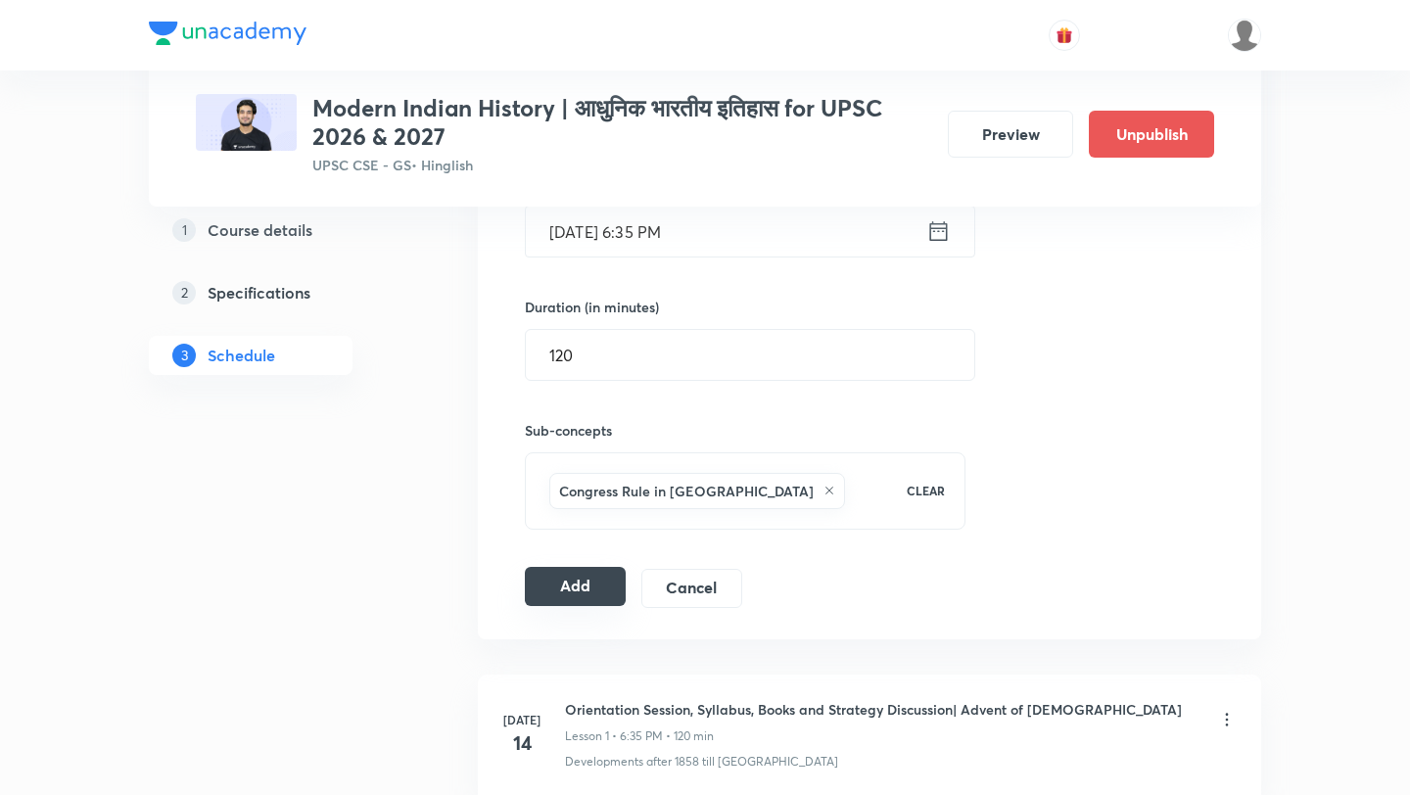
click at [578, 593] on button "Add" at bounding box center [575, 586] width 101 height 39
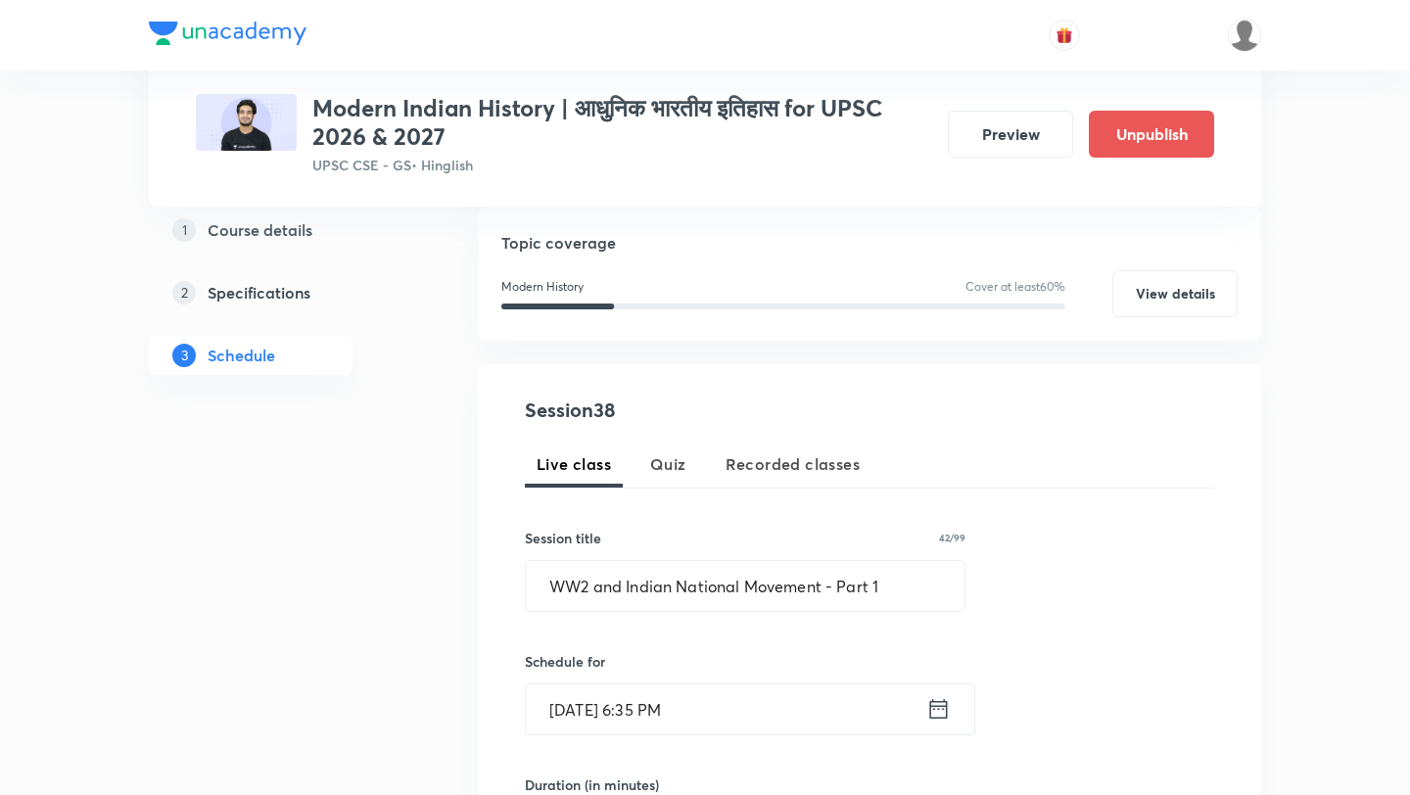
scroll to position [258, 0]
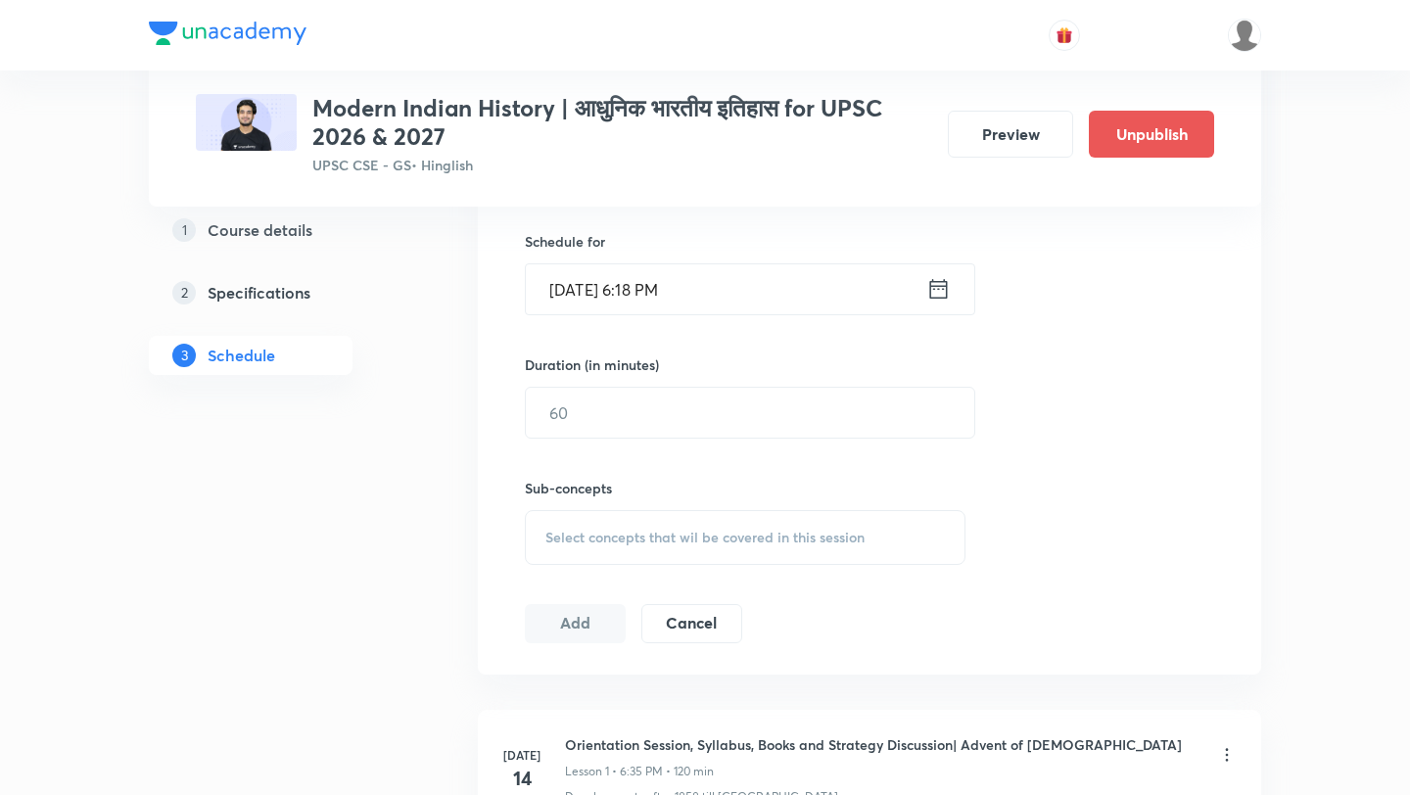
scroll to position [278, 0]
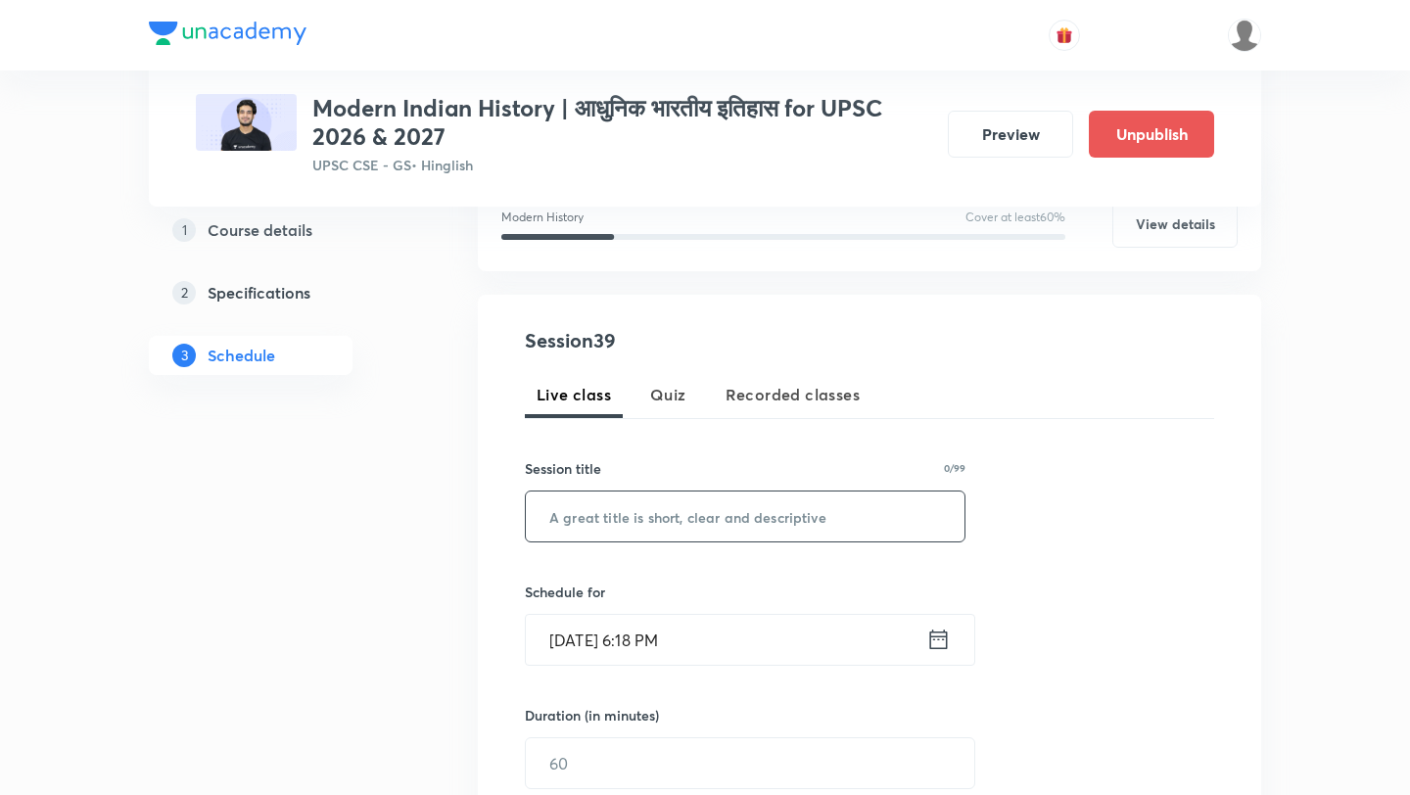
click at [682, 500] on input "text" at bounding box center [745, 517] width 439 height 50
type input "Quit India Movement"
click at [723, 658] on input "[DATE] 6:18 PM" at bounding box center [726, 640] width 401 height 50
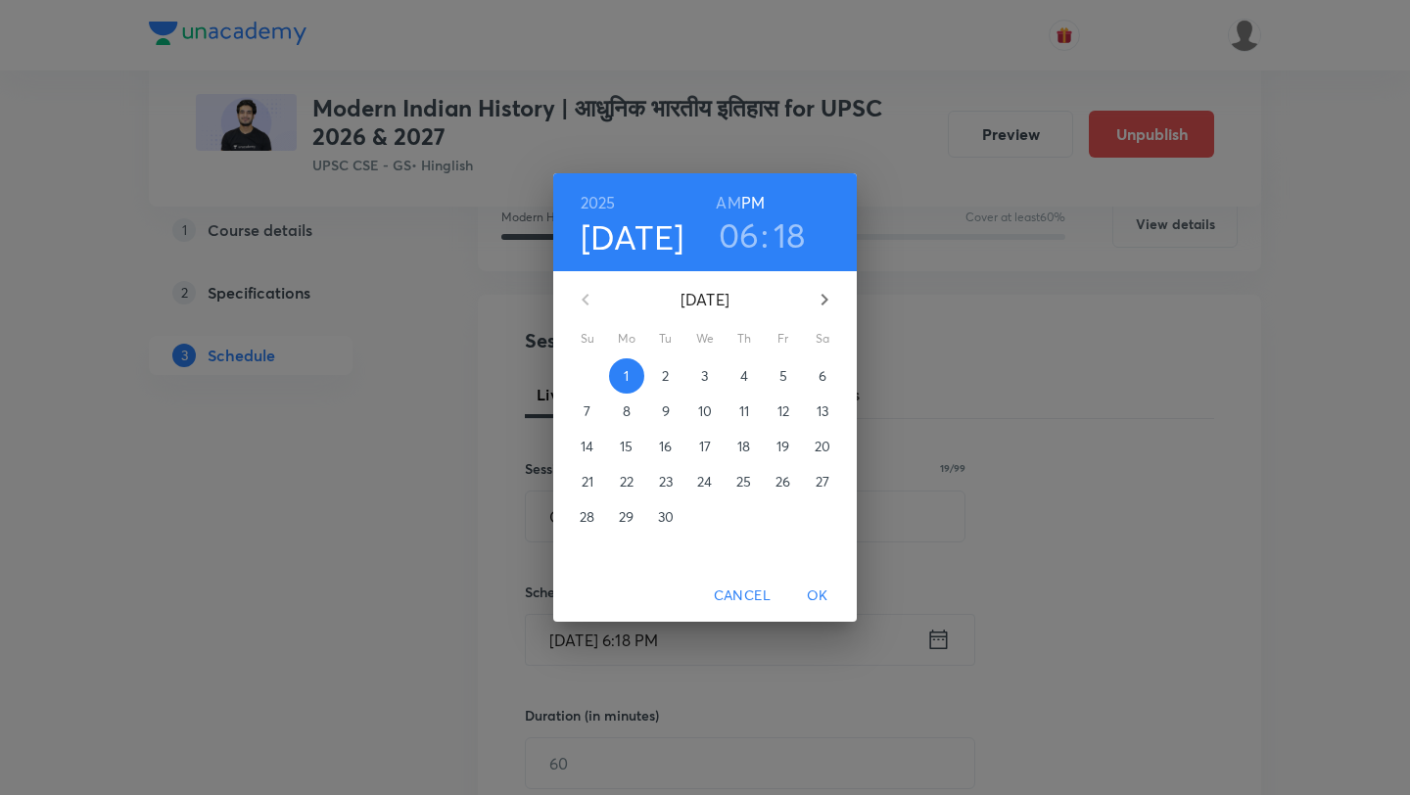
click at [746, 382] on p "4" at bounding box center [744, 376] width 8 height 20
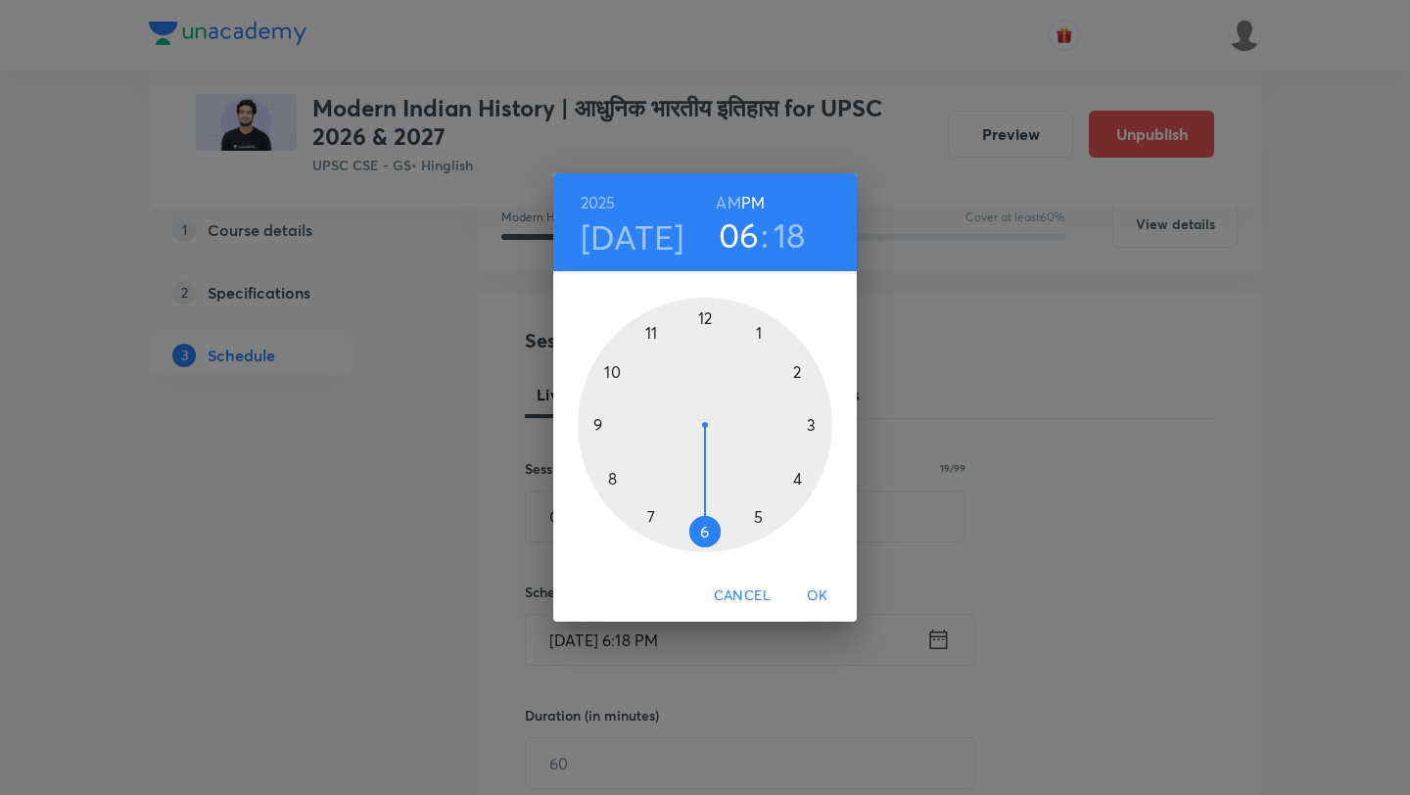
click at [785, 242] on h3 "18" at bounding box center [790, 234] width 32 height 41
click at [643, 514] on div at bounding box center [705, 425] width 255 height 255
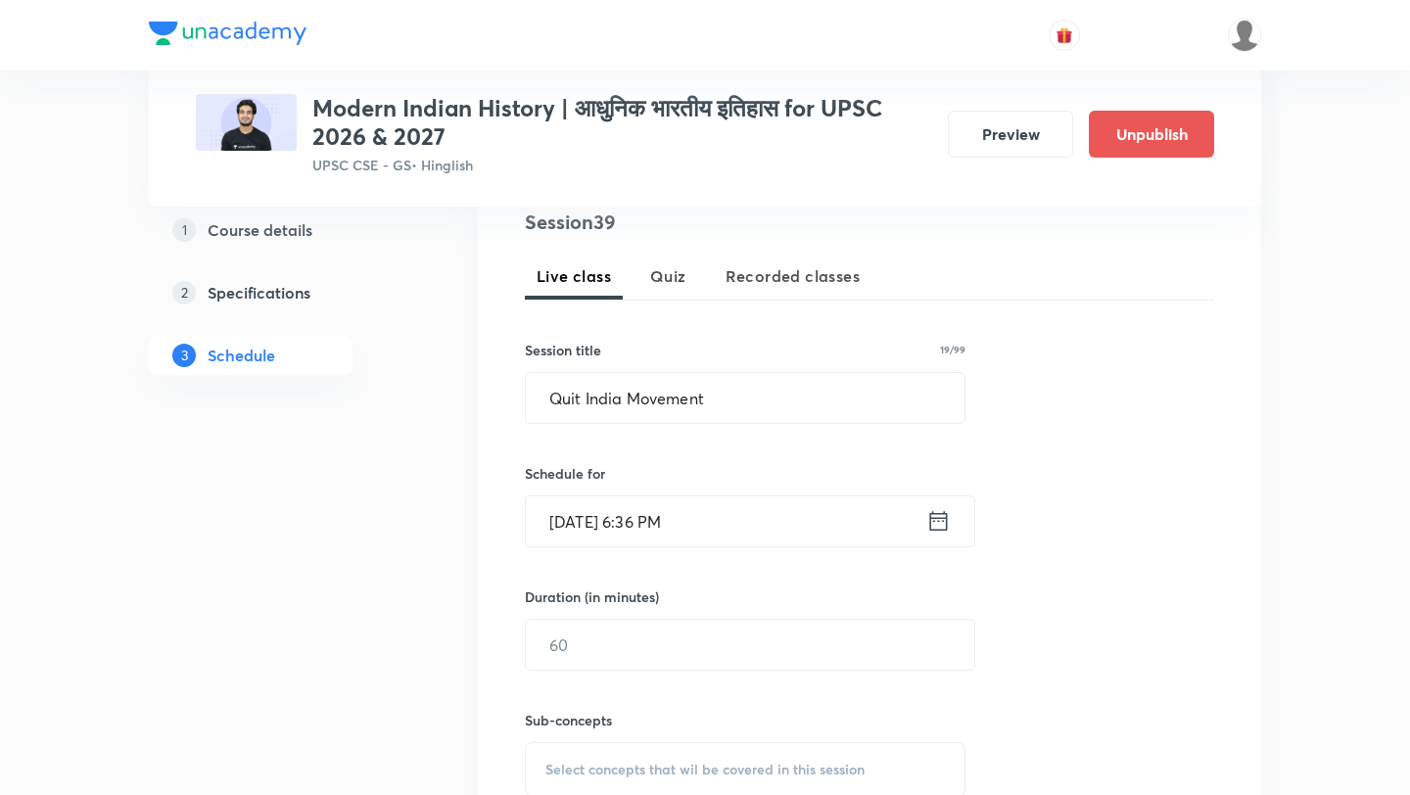
scroll to position [463, 0]
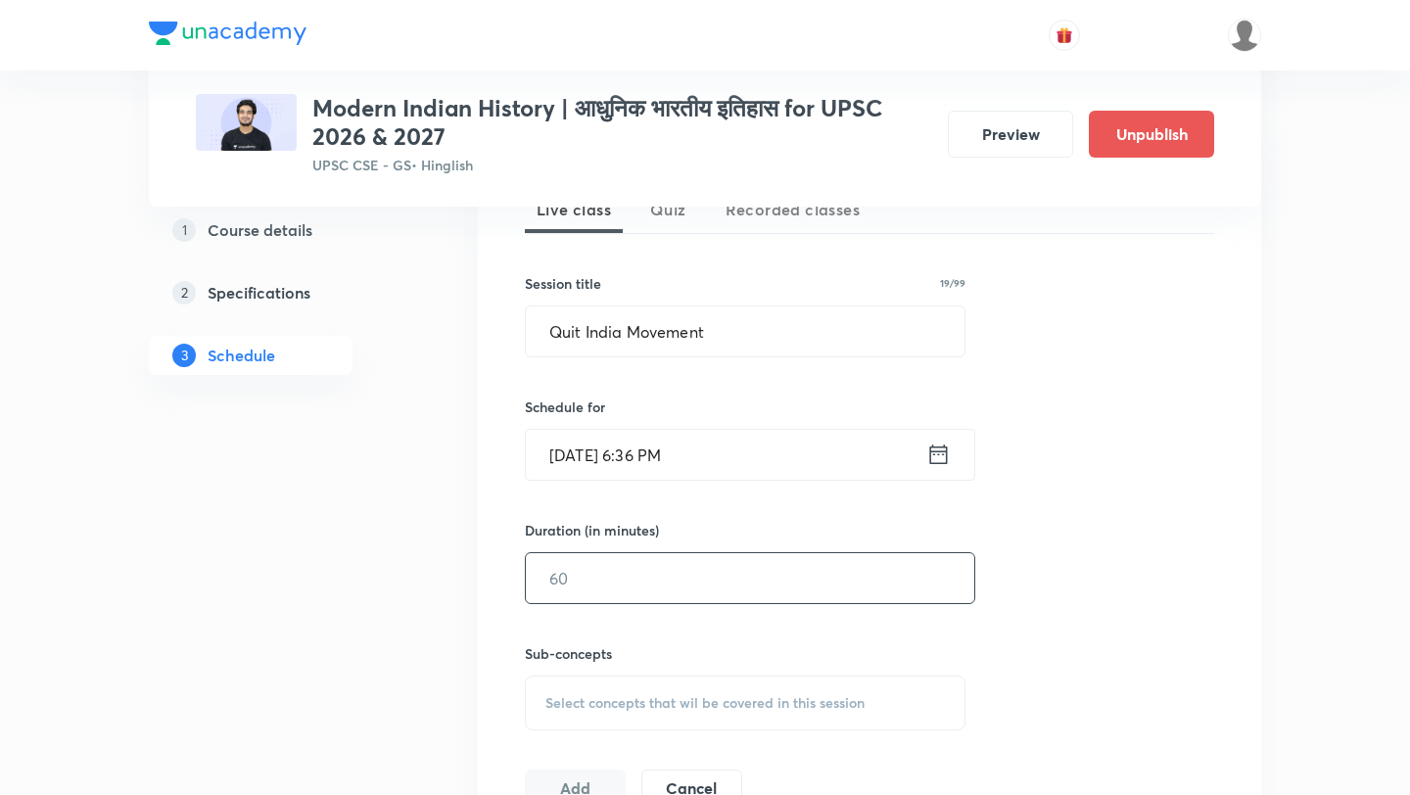
click at [641, 577] on input "text" at bounding box center [750, 578] width 449 height 50
type input "120"
click at [652, 717] on div "Select concepts that wil be covered in this session" at bounding box center [745, 703] width 441 height 55
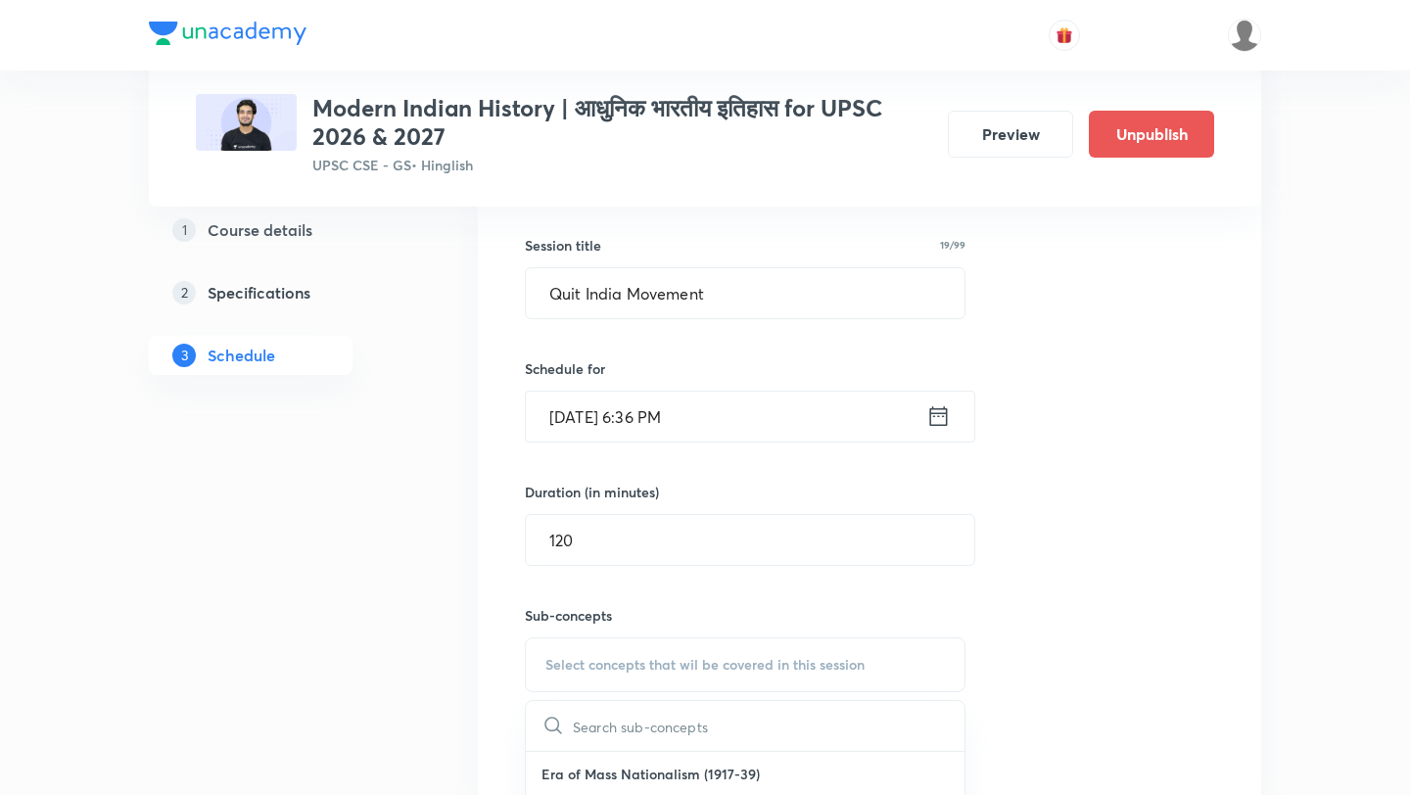
scroll to position [528, 0]
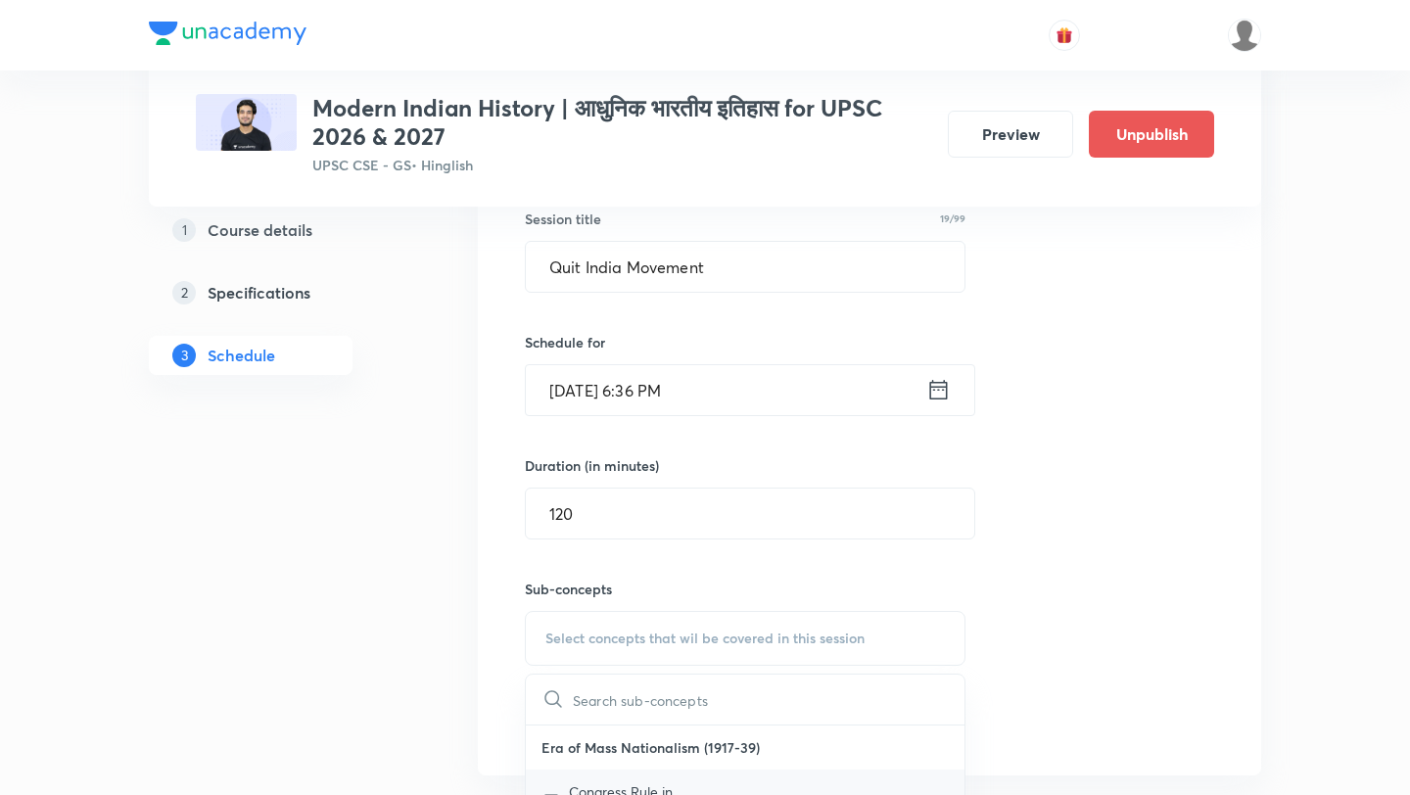
click at [719, 794] on p "Congress Rule in [GEOGRAPHIC_DATA]" at bounding box center [668, 802] width 198 height 41
checkbox input "true"
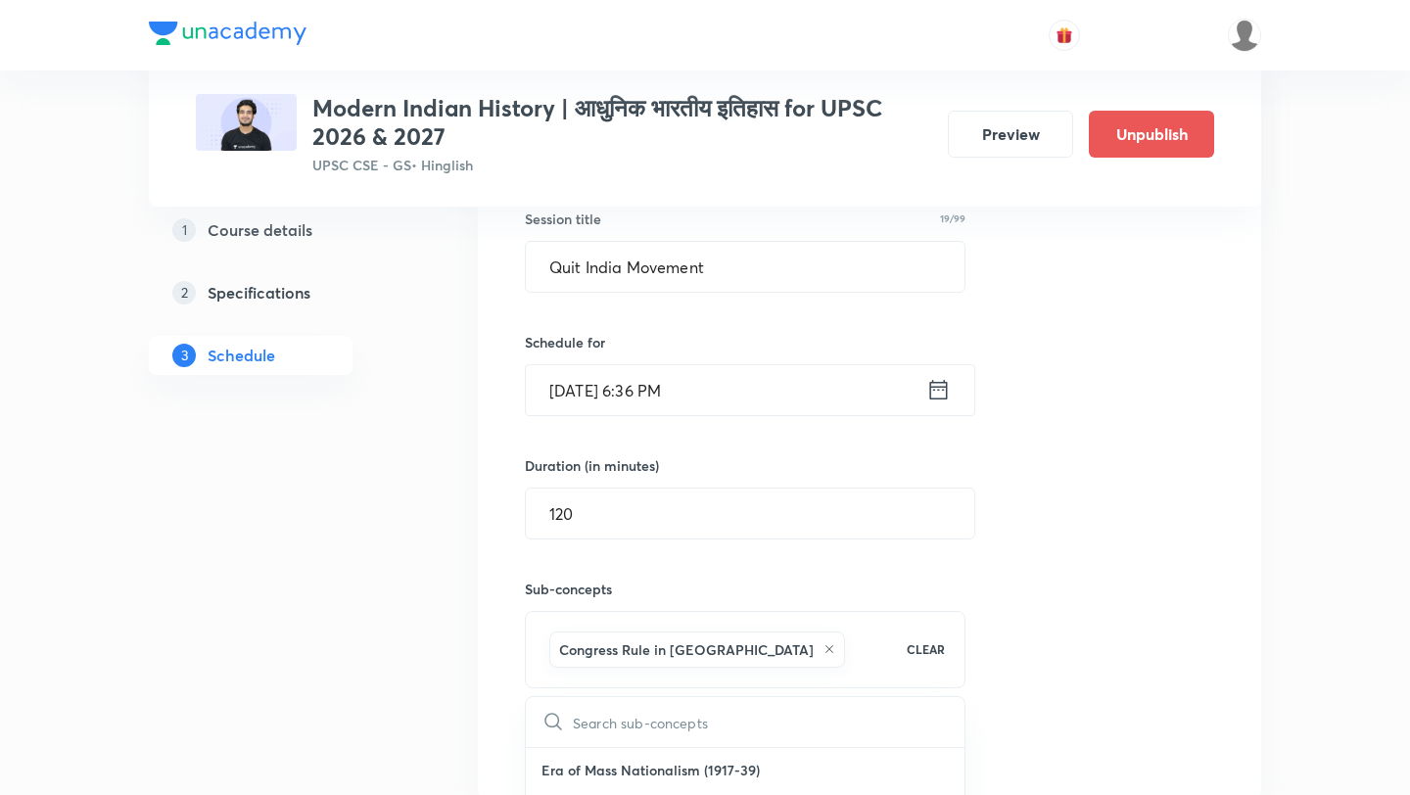
click at [1088, 638] on div "Session 39 Live class Quiz Recorded classes Session title 19/99 Quit India Move…" at bounding box center [869, 421] width 689 height 690
click at [588, 774] on div "Session 39 Live class Quiz Recorded classes Session title 19/99 Quit India Move…" at bounding box center [869, 421] width 783 height 753
click at [588, 752] on button "Add" at bounding box center [575, 745] width 101 height 39
